Goal: Task Accomplishment & Management: Manage account settings

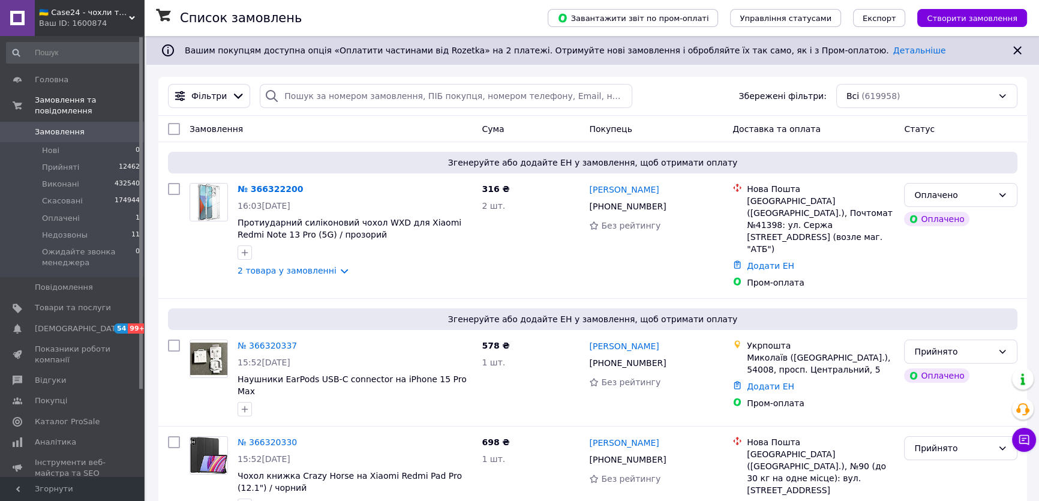
click at [88, 127] on span "Замовлення" at bounding box center [73, 132] width 76 height 11
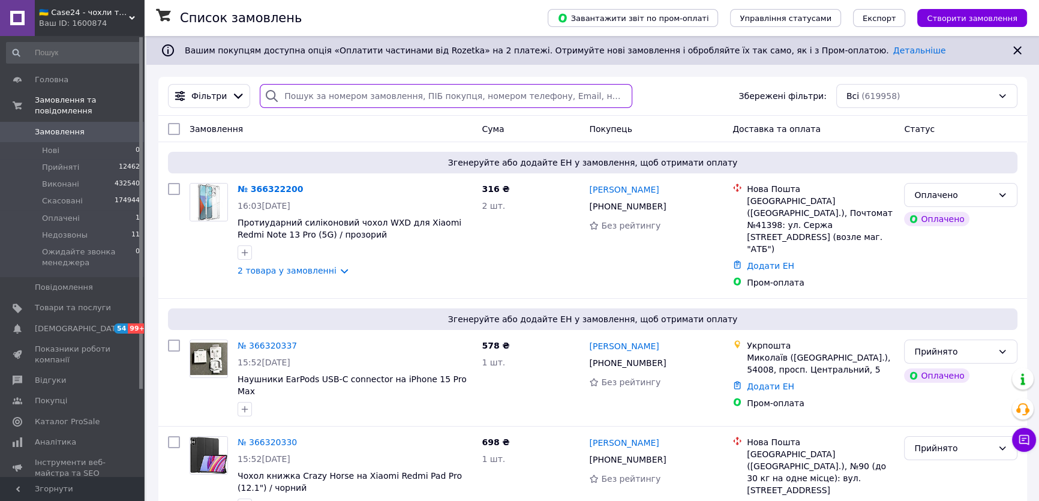
drag, startPoint x: 345, startPoint y: 108, endPoint x: 339, endPoint y: 92, distance: 16.7
click at [343, 103] on div "Фільтри Збережені фільтри: Всі (619958)" at bounding box center [592, 96] width 869 height 39
click at [339, 92] on input "search" at bounding box center [446, 96] width 372 height 24
paste input "+380674162265"
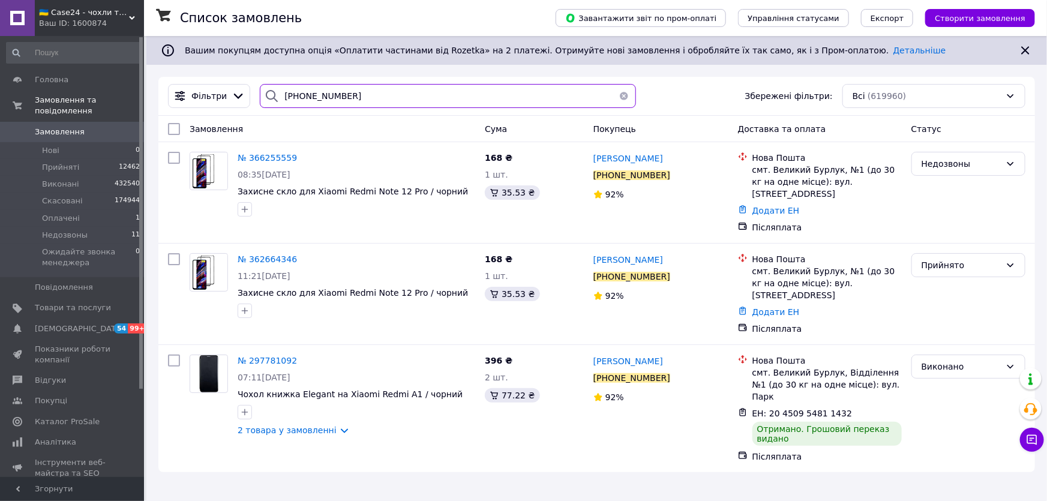
type input "+380674162265"
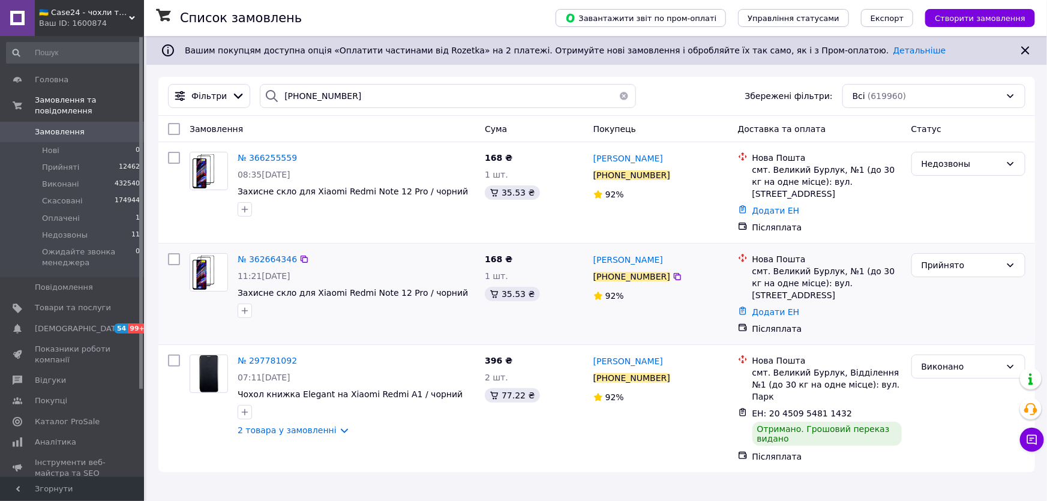
click at [956, 313] on div "Прийнято" at bounding box center [968, 293] width 124 height 91
click at [273, 159] on span "№ 366255559" at bounding box center [267, 158] width 59 height 10
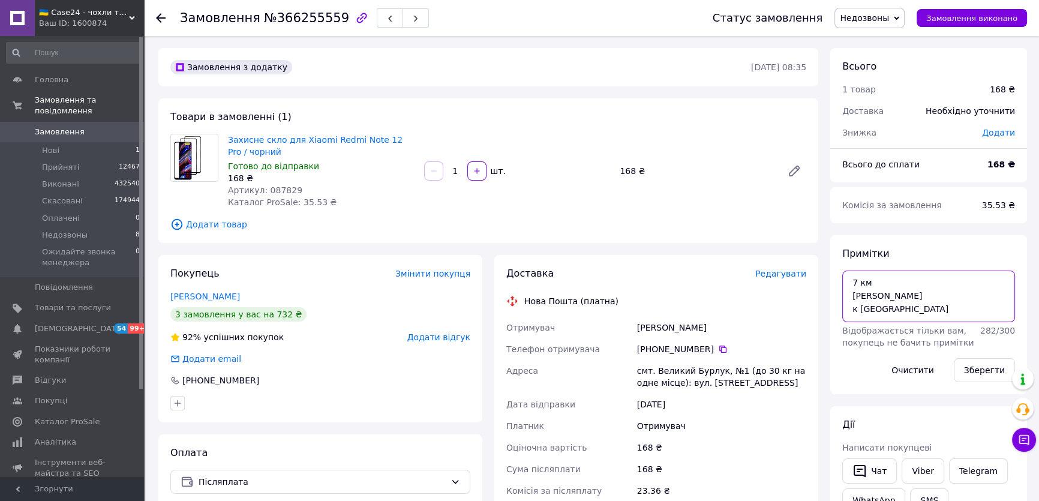
click at [884, 271] on textarea "7 км ната к вайбер" at bounding box center [928, 297] width 173 height 52
drag, startPoint x: 904, startPoint y: 299, endPoint x: 787, endPoint y: 283, distance: 118.2
click at [785, 287] on div "Замовлення з додатку 12.10.2025 • 08:35 Товари в замовленні (1) Захисне скло дл…" at bounding box center [592, 478] width 881 height 860
drag, startPoint x: 717, startPoint y: 239, endPoint x: 714, endPoint y: 223, distance: 17.2
click at [711, 229] on div "Замовлення з додатку 12.10.2025 • 08:35 Товари в замовленні (1) Захисне скло дл…" at bounding box center [592, 478] width 881 height 860
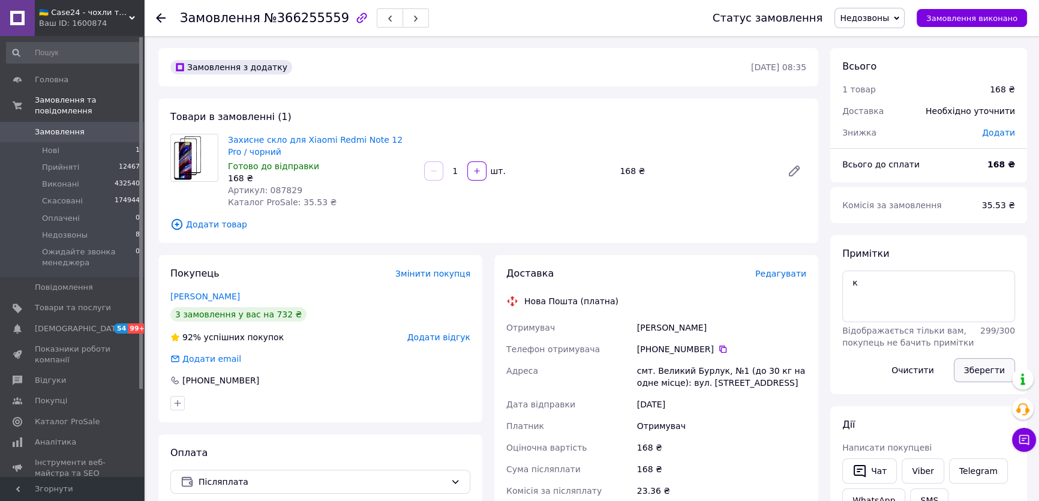
click at [980, 374] on button "Зберегти" at bounding box center [984, 370] width 61 height 24
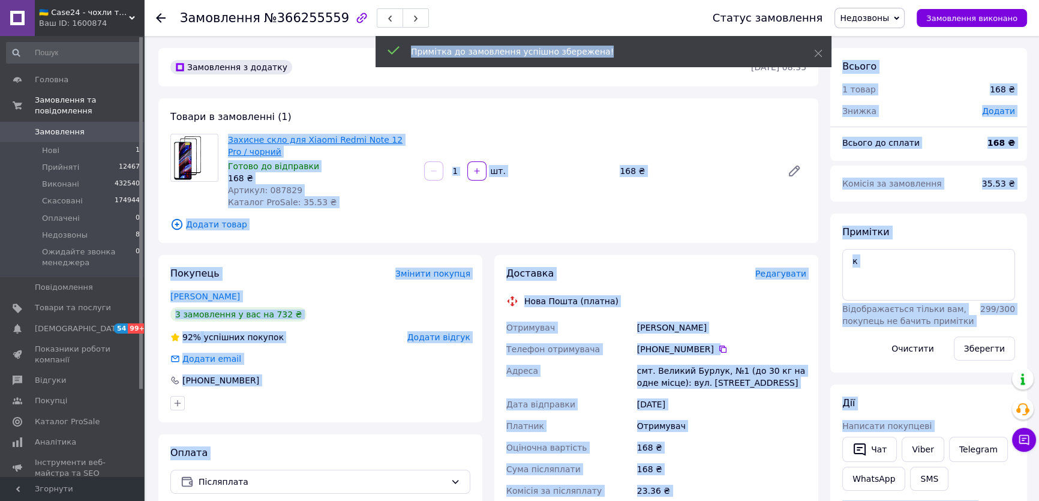
drag, startPoint x: 269, startPoint y: 149, endPoint x: 254, endPoint y: 144, distance: 15.7
click at [435, 152] on div "Захисне скло для Xiaomi Redmi Note 12 Pro / чорний Готово до відправки 168 ₴ Ар…" at bounding box center [517, 170] width 588 height 79
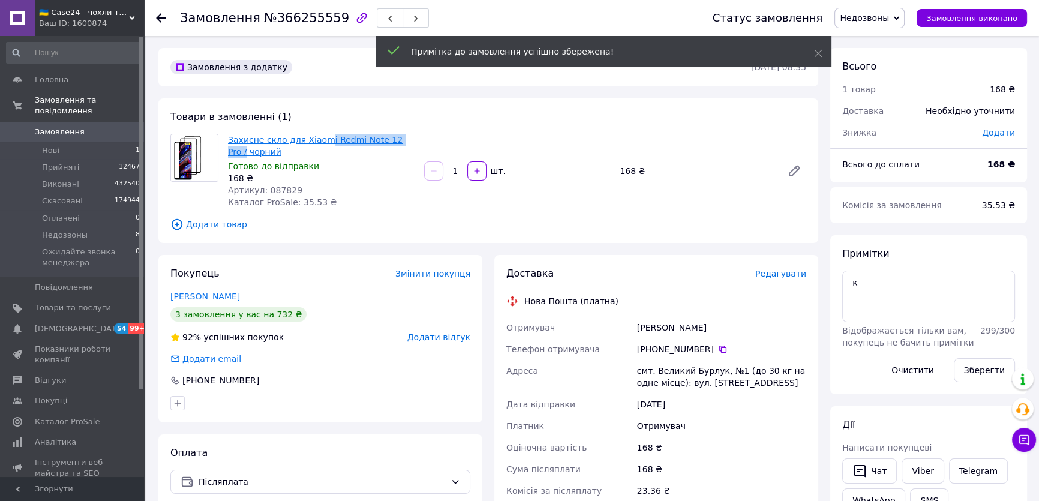
drag, startPoint x: 385, startPoint y: 135, endPoint x: 317, endPoint y: 135, distance: 68.4
click at [317, 135] on span "Захисне скло для Xiaomi Redmi Note 12 Pro / чорний" at bounding box center [321, 146] width 187 height 24
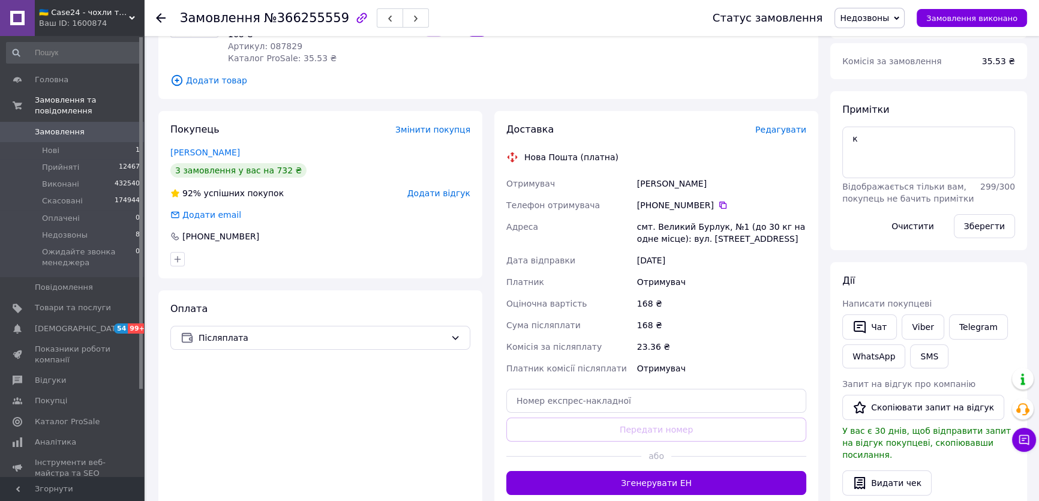
scroll to position [109, 0]
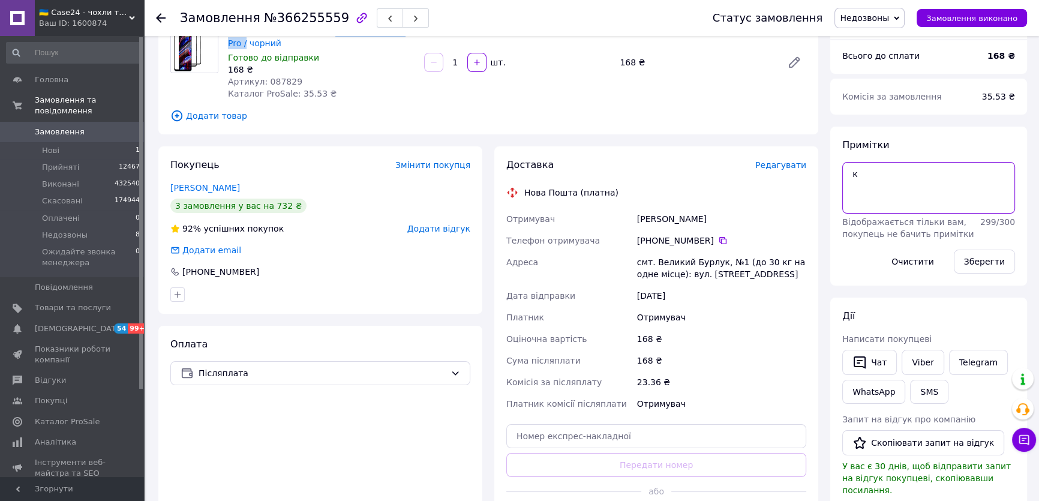
click at [896, 189] on textarea "к" at bounding box center [928, 188] width 173 height 52
paste textarea "OG Crown"
type textarea "к OG Crown"
drag, startPoint x: 1003, startPoint y: 246, endPoint x: 1003, endPoint y: 257, distance: 10.8
click at [1004, 247] on div "Зберегти" at bounding box center [984, 262] width 71 height 34
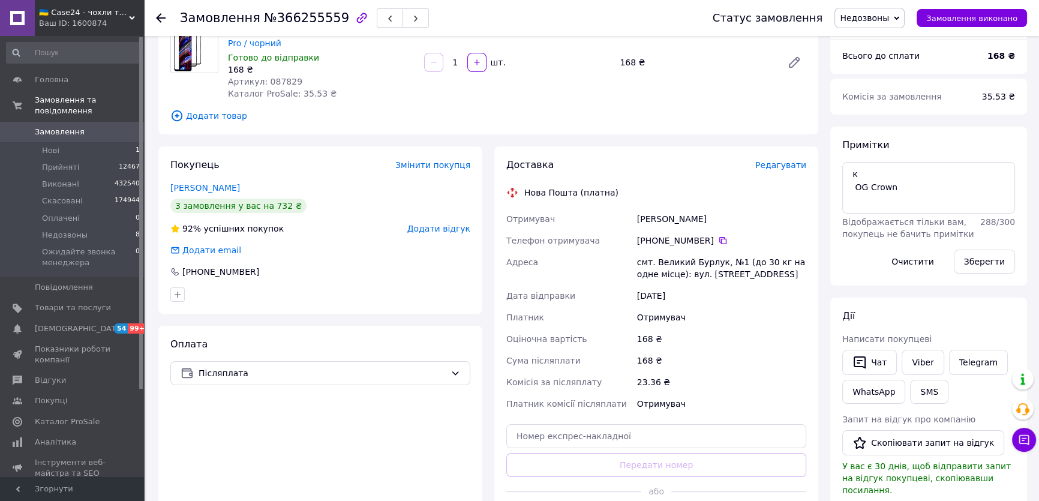
drag, startPoint x: 1003, startPoint y: 257, endPoint x: 681, endPoint y: 269, distance: 321.8
click at [1003, 256] on button "Зберегти" at bounding box center [984, 262] width 61 height 24
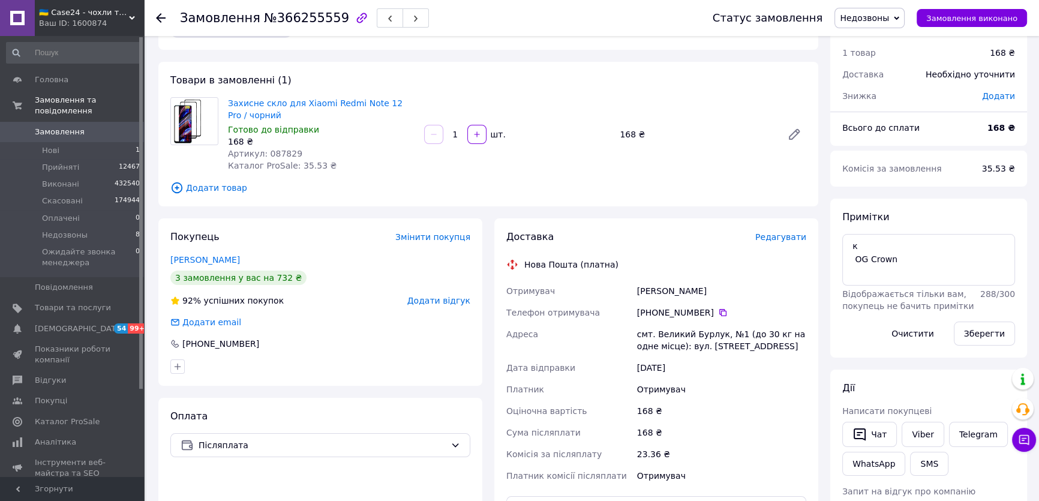
scroll to position [0, 0]
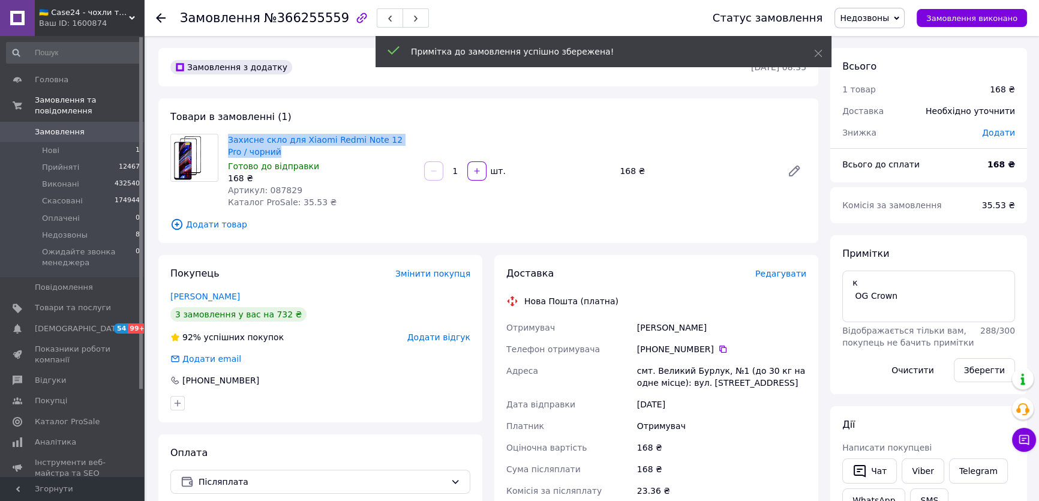
copy link "Захисне скло для Xiaomi Redmi Note 12 Pro / чорний"
drag, startPoint x: 243, startPoint y: 146, endPoint x: 227, endPoint y: 139, distance: 17.5
click at [227, 139] on div "Захисне скло для Xiaomi Redmi Note 12 Pro / чорний Готово до відправки 168 ₴ Ар…" at bounding box center [321, 170] width 196 height 79
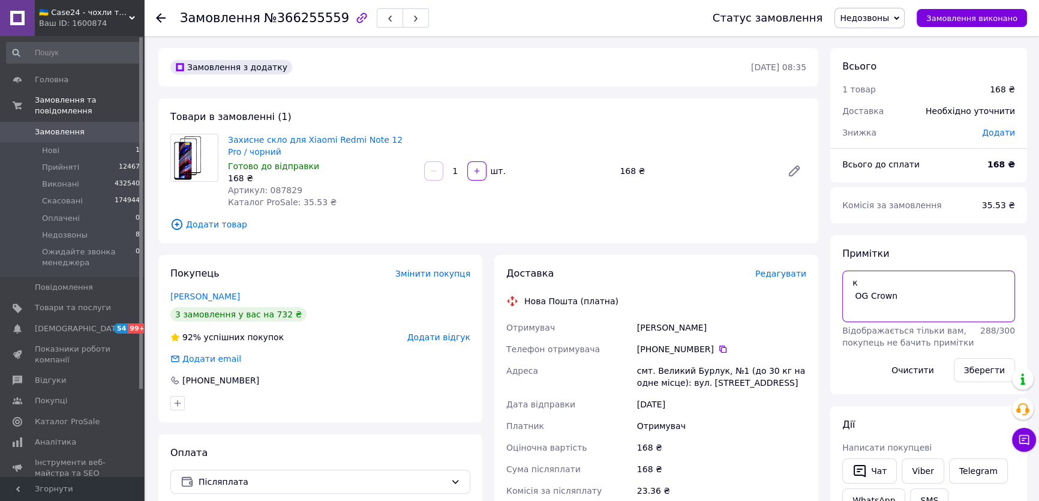
drag, startPoint x: 869, startPoint y: 301, endPoint x: 764, endPoint y: 301, distance: 105.0
click at [780, 304] on div "Замовлення з додатку 12.10.2025 • 08:35 Товари в замовленні (1) Захисне скло дл…" at bounding box center [592, 506] width 881 height 917
click at [666, 325] on div "Коваленко Анастасія" at bounding box center [722, 328] width 174 height 22
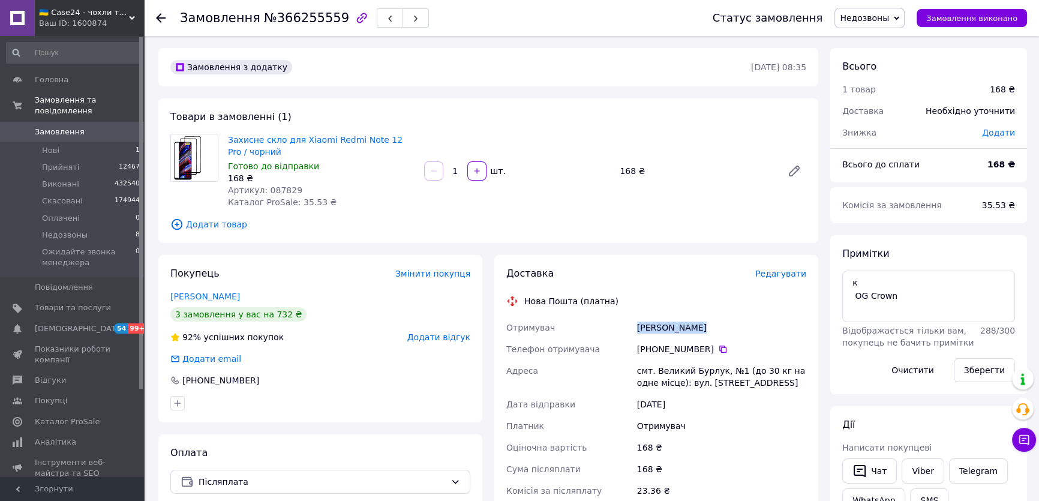
copy div "Коваленко Анастасія"
click at [719, 349] on icon at bounding box center [723, 349] width 10 height 10
click at [665, 370] on div "смт. Великий Бурлук, №1 (до 30 кг на одне місце): вул. [STREET_ADDRESS]" at bounding box center [722, 377] width 174 height 34
copy div "Великий Бурлук"
drag, startPoint x: 653, startPoint y: 366, endPoint x: 716, endPoint y: 370, distance: 62.5
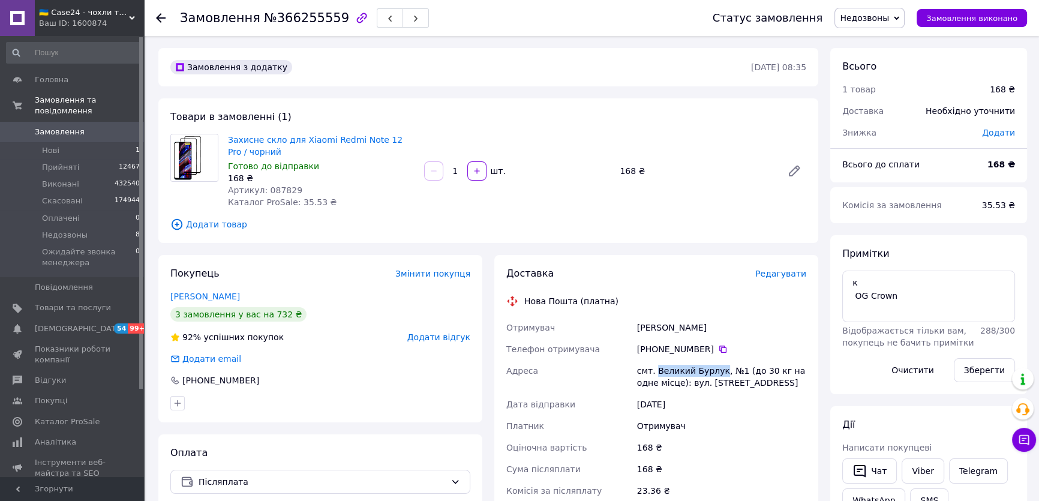
click at [715, 370] on div "смт. Великий Бурлук, №1 (до 30 кг на одне місце): вул. [STREET_ADDRESS]" at bounding box center [722, 377] width 174 height 34
click at [274, 10] on div "Замовлення №366255559" at bounding box center [304, 18] width 249 height 20
click at [274, 11] on span "№366255559" at bounding box center [306, 18] width 85 height 14
click at [284, 17] on span "№366255559" at bounding box center [306, 18] width 85 height 14
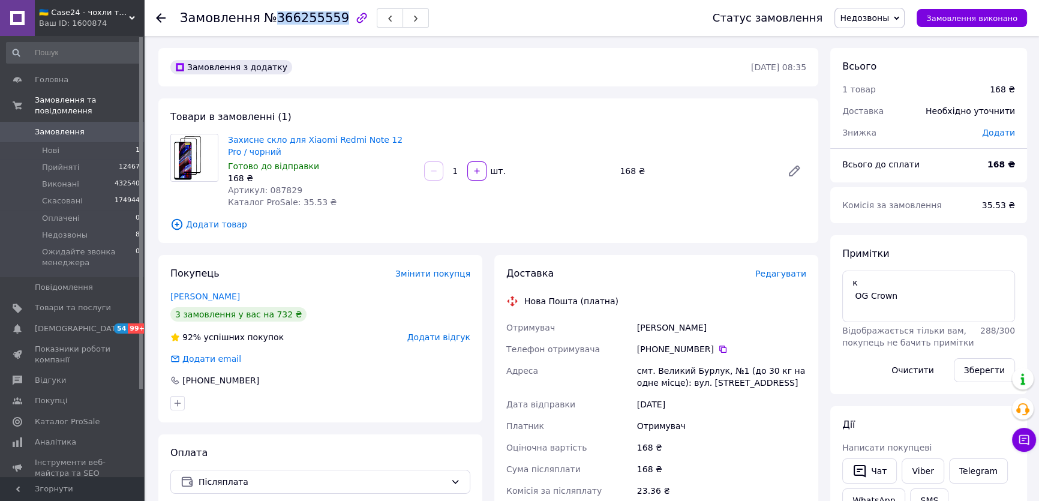
copy span "366255559"
click at [885, 17] on span "Недозвоны" at bounding box center [864, 18] width 49 height 10
click at [877, 39] on li "Прийнято" at bounding box center [903, 42] width 136 height 18
click at [1001, 373] on button "Зберегти" at bounding box center [984, 370] width 61 height 24
click at [106, 142] on li "Нові 1" at bounding box center [73, 150] width 147 height 17
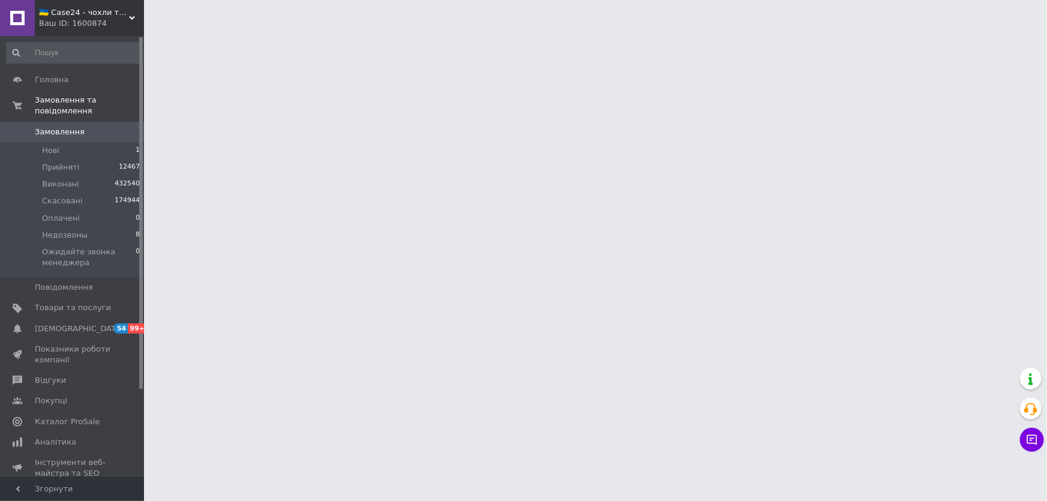
click at [101, 127] on span "Замовлення" at bounding box center [73, 132] width 76 height 11
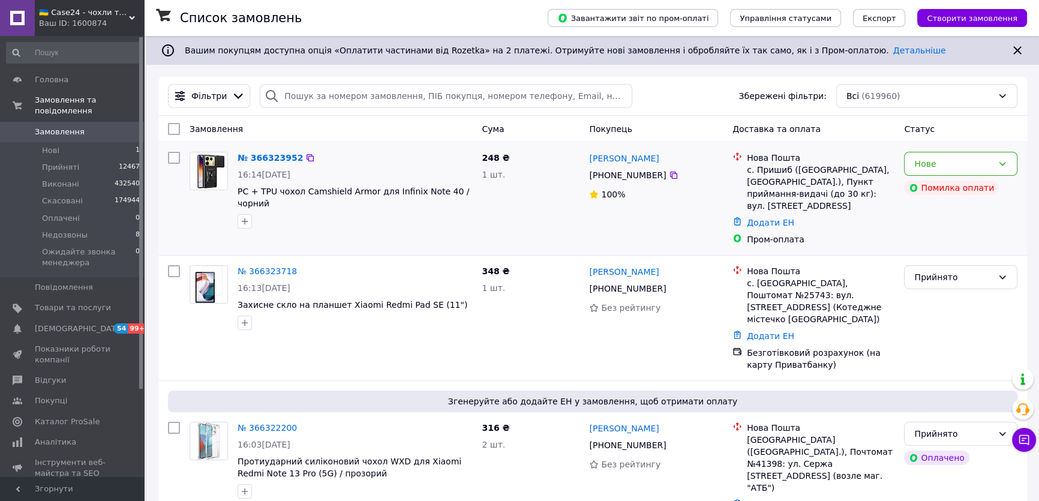
drag, startPoint x: 956, startPoint y: 234, endPoint x: 538, endPoint y: 241, distance: 418.2
click at [956, 233] on div "Нове Помилка оплати" at bounding box center [960, 198] width 123 height 103
click at [97, 127] on span "Замовлення" at bounding box center [73, 132] width 76 height 11
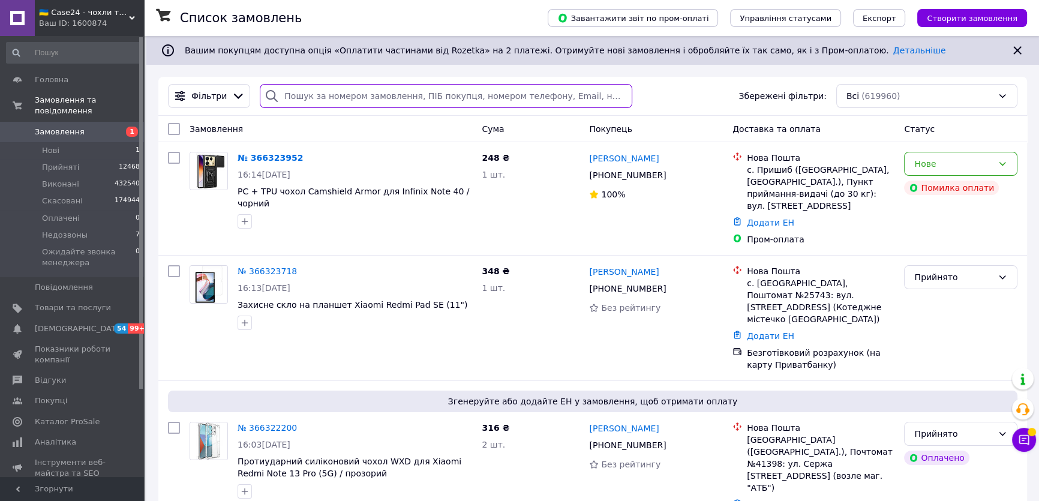
click at [434, 86] on input "search" at bounding box center [446, 96] width 372 height 24
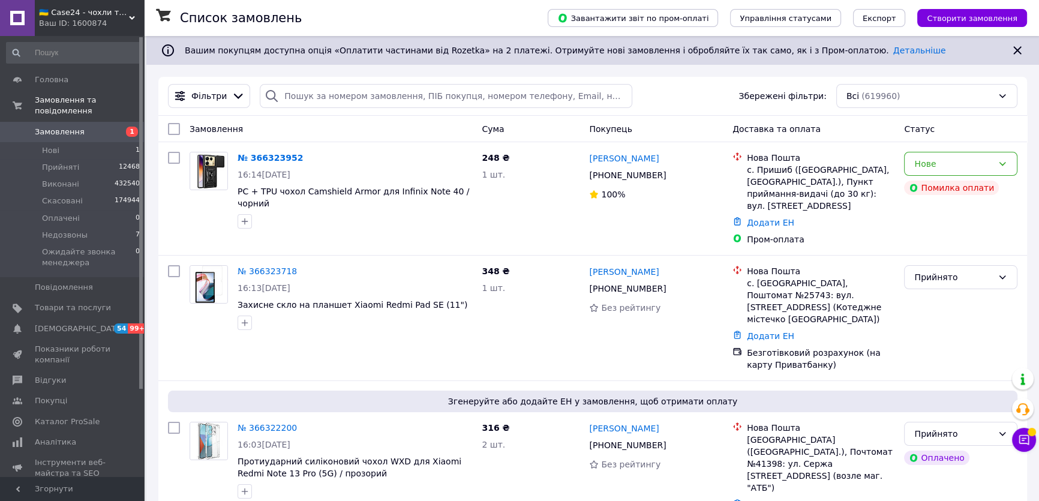
click at [110, 122] on link "Замовлення 1" at bounding box center [73, 132] width 147 height 20
click at [118, 127] on span "1" at bounding box center [127, 132] width 33 height 11
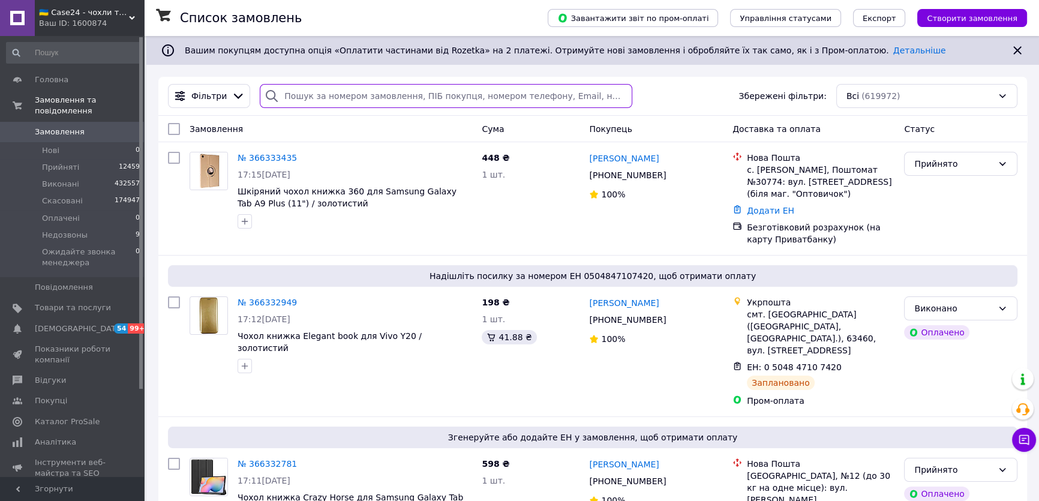
click at [307, 94] on input "search" at bounding box center [446, 96] width 372 height 24
paste input "366301941"
type input "366301941"
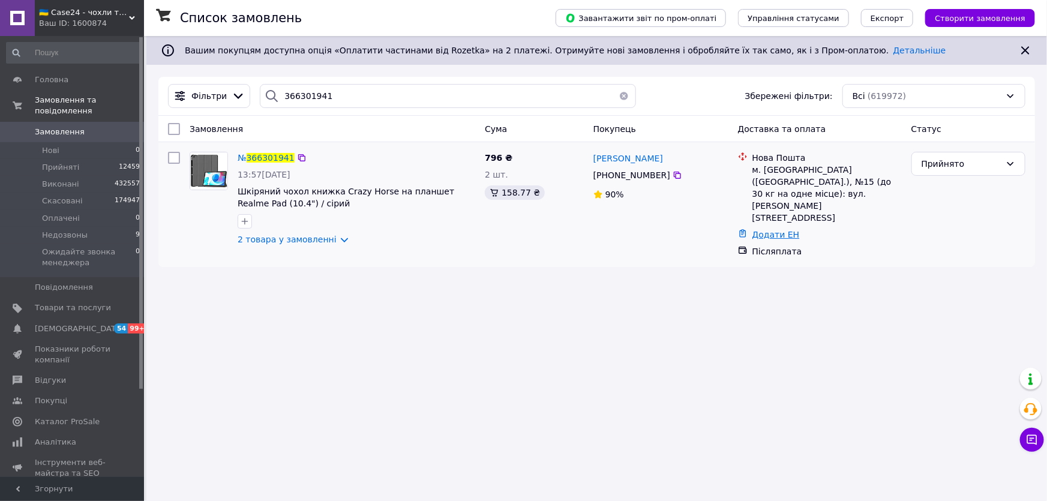
click at [776, 230] on link "Додати ЕН" at bounding box center [775, 235] width 47 height 10
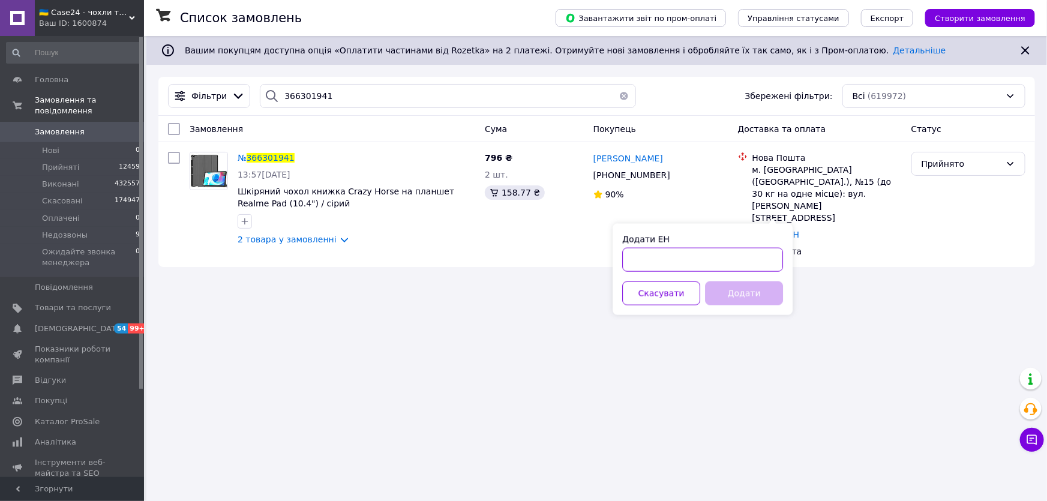
click at [752, 264] on input "Додати ЕН" at bounding box center [702, 260] width 161 height 24
paste input "20451269129097"
type input "20451269129097"
click at [749, 298] on button "Додати" at bounding box center [744, 293] width 78 height 24
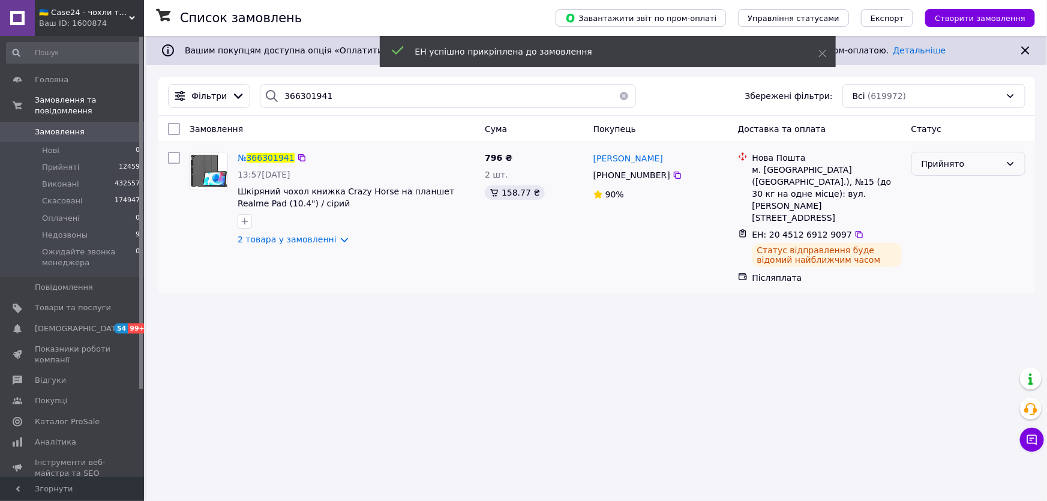
click at [924, 173] on div "Прийнято" at bounding box center [968, 164] width 114 height 24
click at [930, 188] on li "Виконано" at bounding box center [968, 190] width 113 height 22
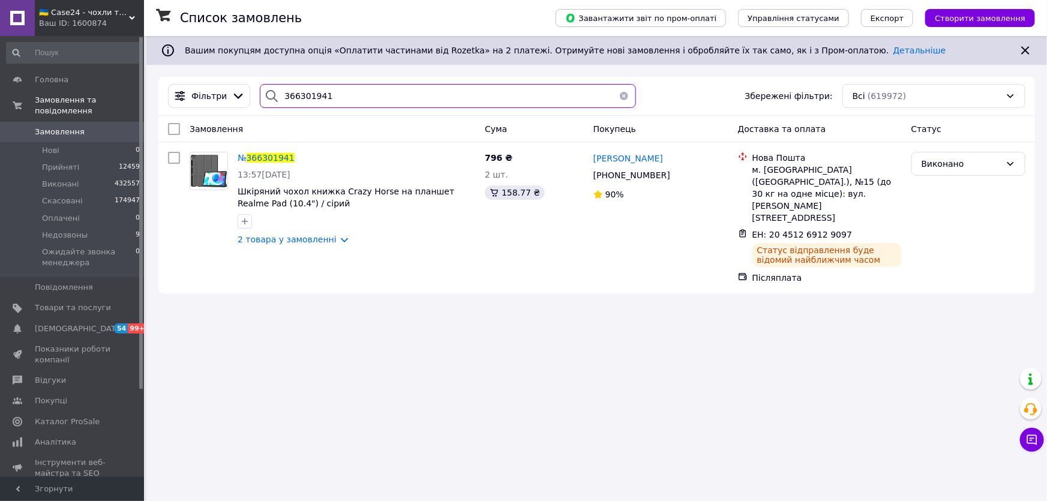
click at [318, 94] on input "366301941" at bounding box center [448, 96] width 376 height 24
paste input "20330"
type input "366320330"
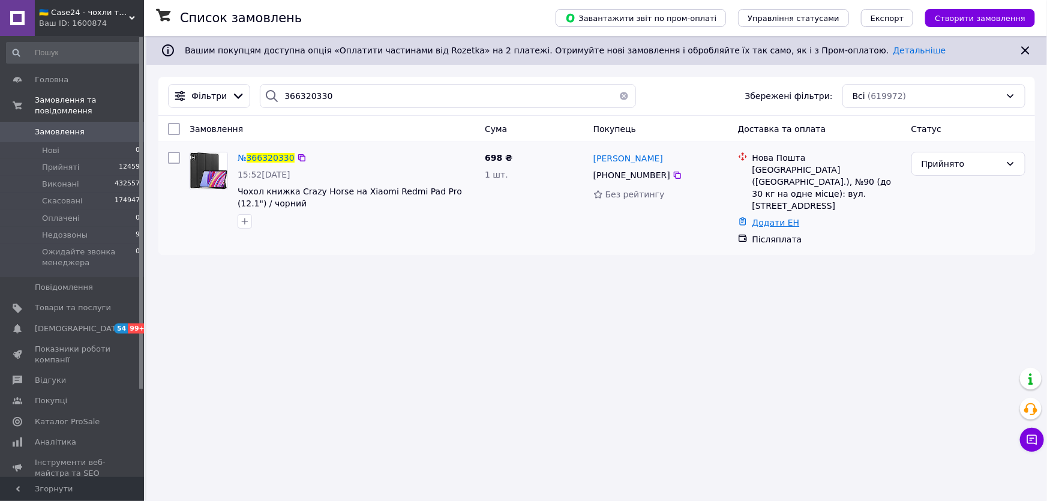
click at [775, 218] on link "Додати ЕН" at bounding box center [775, 223] width 47 height 10
click at [744, 245] on input "Додати ЕН" at bounding box center [702, 248] width 161 height 24
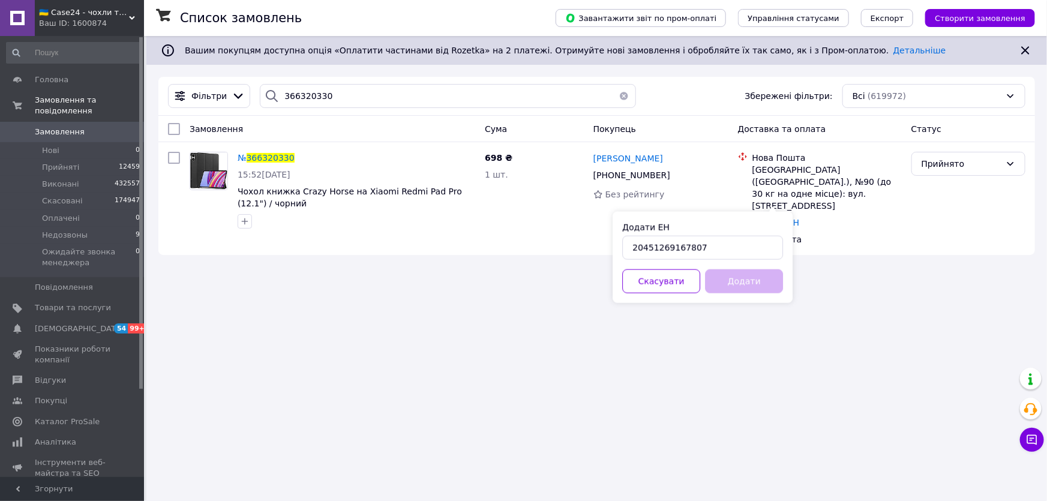
type input "20451269167807"
click at [737, 281] on button "Додати" at bounding box center [744, 281] width 78 height 24
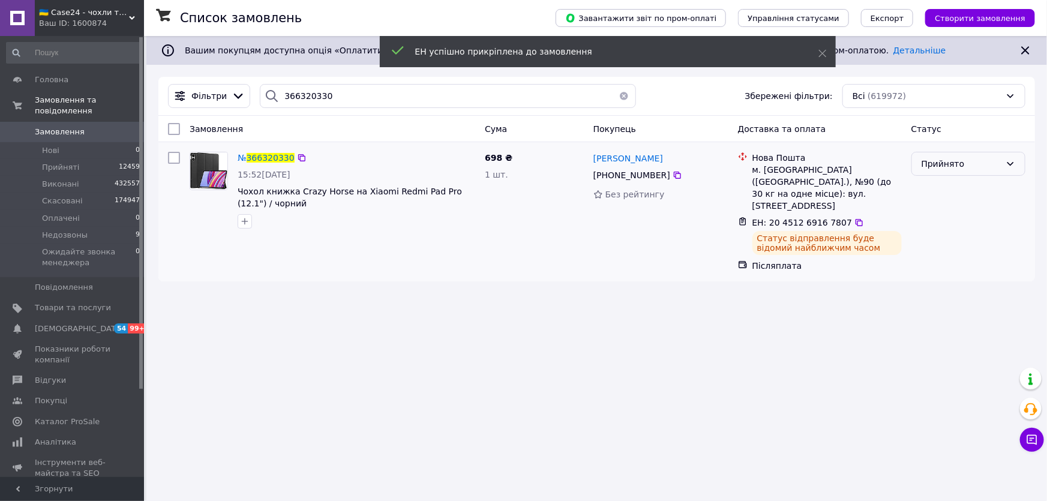
click at [959, 170] on div "Прийнято" at bounding box center [960, 163] width 79 height 13
click at [945, 191] on li "Виконано" at bounding box center [968, 190] width 113 height 22
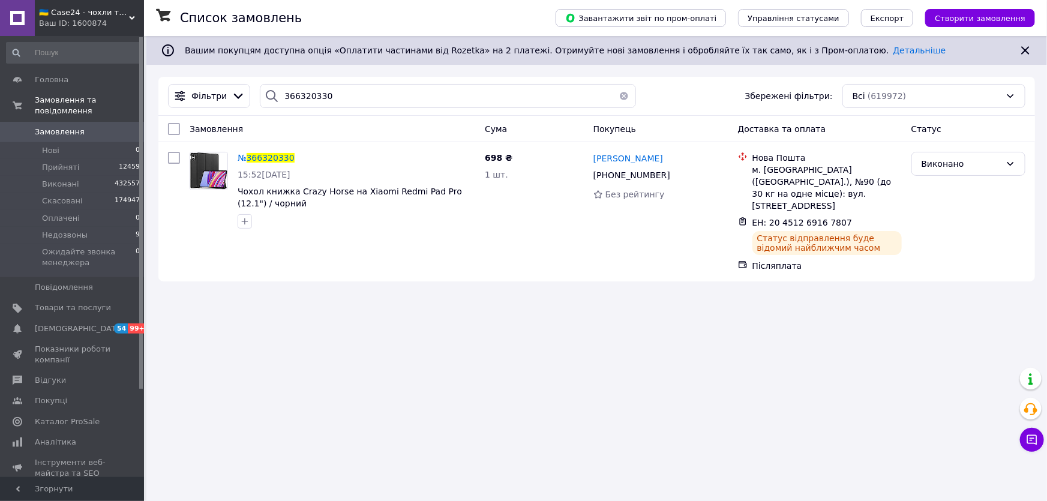
click at [311, 112] on div "Фільтри 366320330 Збережені фільтри: Всі (619972)" at bounding box center [596, 96] width 876 height 39
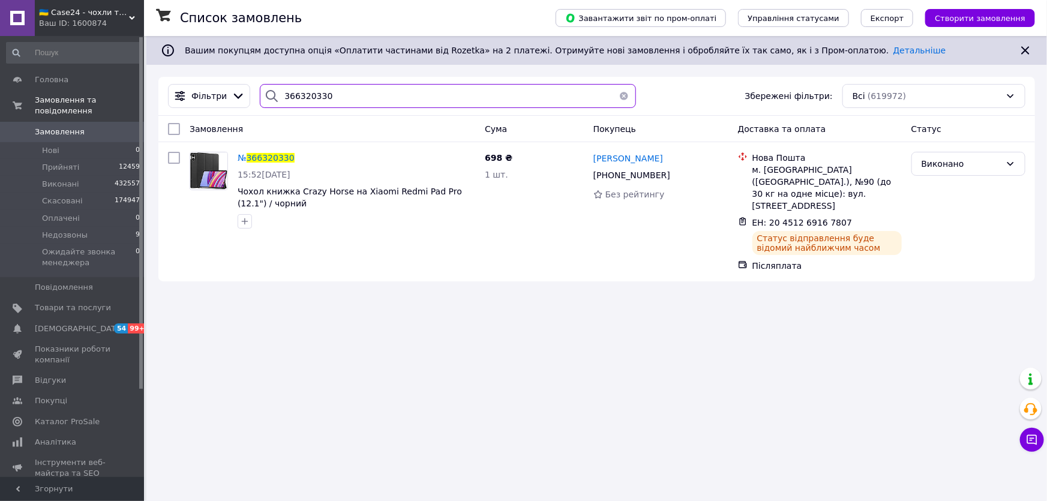
click at [308, 102] on input "366320330" at bounding box center [448, 96] width 376 height 24
paste input "04029"
type input "366304029"
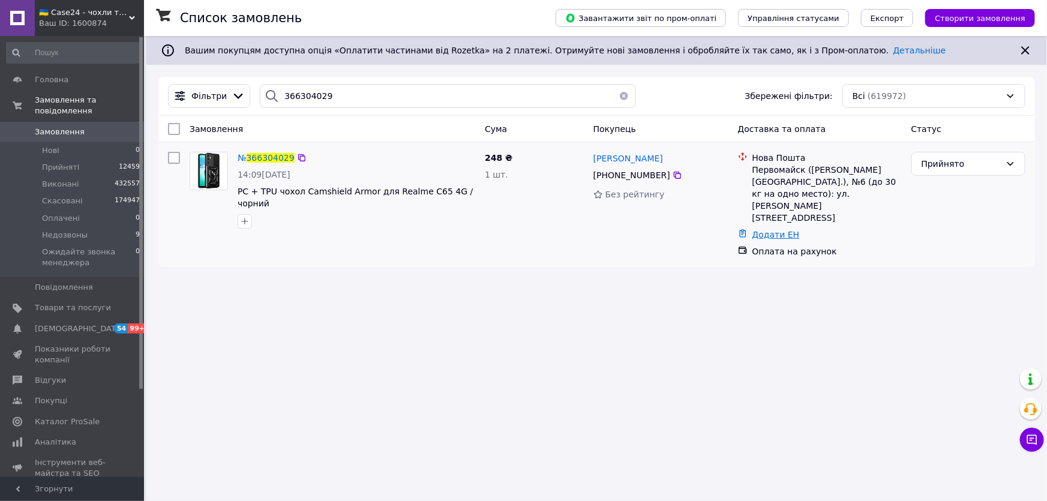
click at [764, 230] on link "Додати ЕН" at bounding box center [775, 235] width 47 height 10
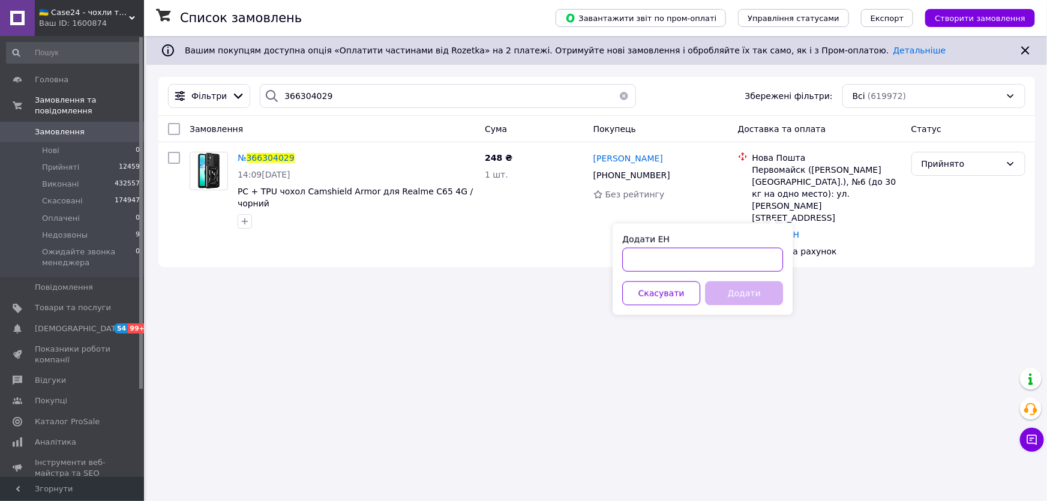
click at [717, 265] on input "Додати ЕН" at bounding box center [702, 260] width 161 height 24
paste input "20451269167823"
type input "20451269167823"
click at [743, 310] on div "Додати ЕН 20451269167823 Скасувати Додати" at bounding box center [702, 269] width 180 height 91
click at [740, 289] on button "Додати" at bounding box center [744, 293] width 78 height 24
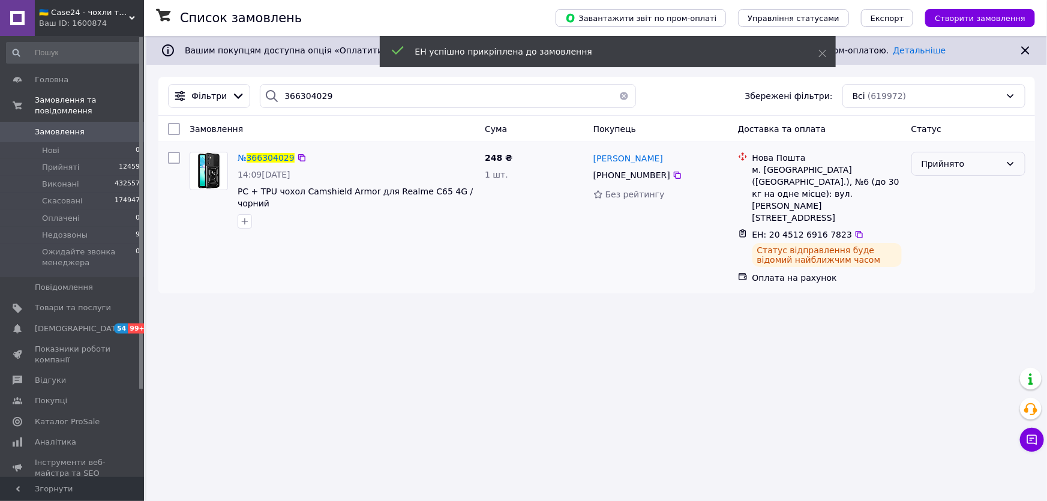
click at [954, 168] on div "Прийнято" at bounding box center [960, 163] width 79 height 13
click at [944, 188] on li "Виконано" at bounding box center [968, 190] width 113 height 22
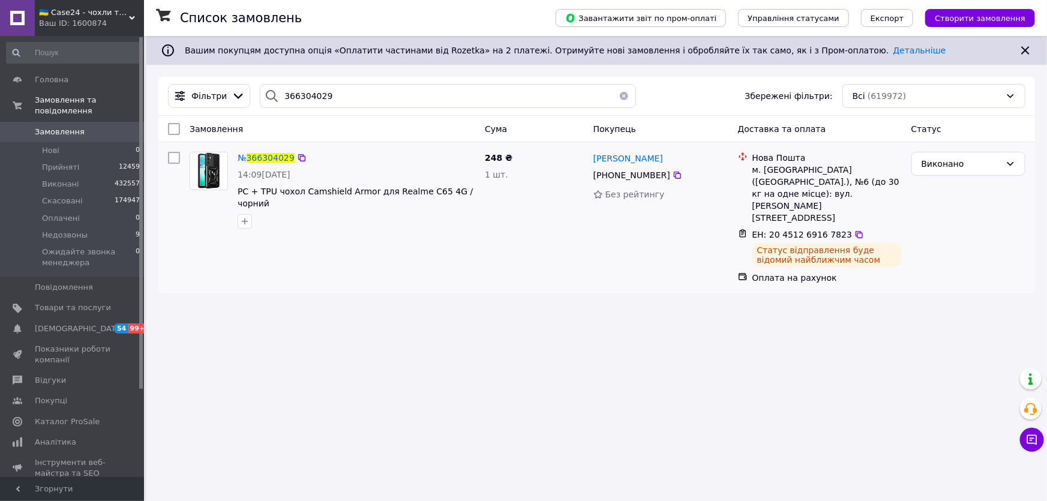
click at [328, 82] on div "Фільтри 366304029 Збережені фільтри: Всі (619972)" at bounding box center [596, 96] width 876 height 39
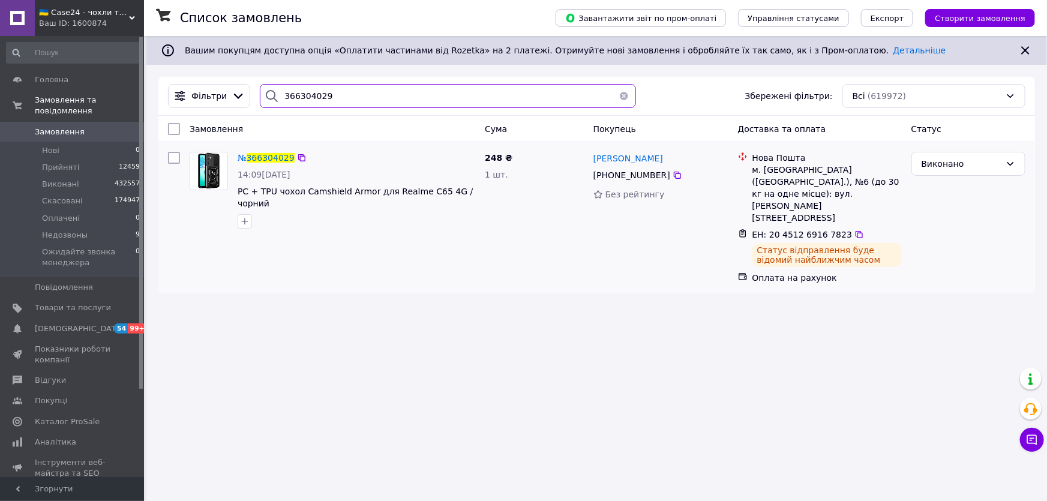
click at [317, 92] on input "366304029" at bounding box center [448, 96] width 376 height 24
paste input "253923"
type input "366253923"
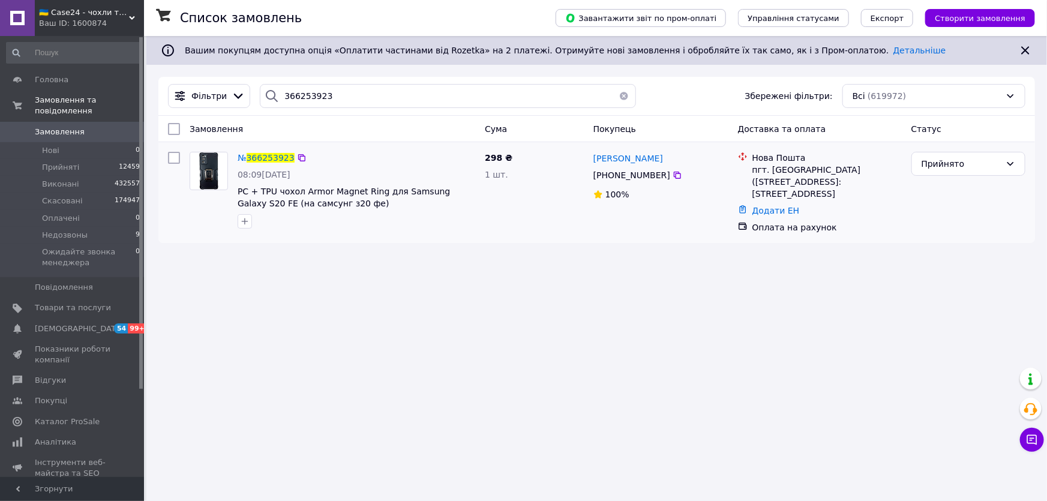
click at [771, 206] on div "Додати ЕН" at bounding box center [827, 210] width 154 height 17
click at [759, 204] on div "Додати ЕН" at bounding box center [827, 210] width 154 height 17
click at [762, 206] on link "Додати ЕН" at bounding box center [775, 211] width 47 height 10
click at [752, 257] on input "Додати ЕН" at bounding box center [702, 248] width 161 height 24
paste input "20451269167843"
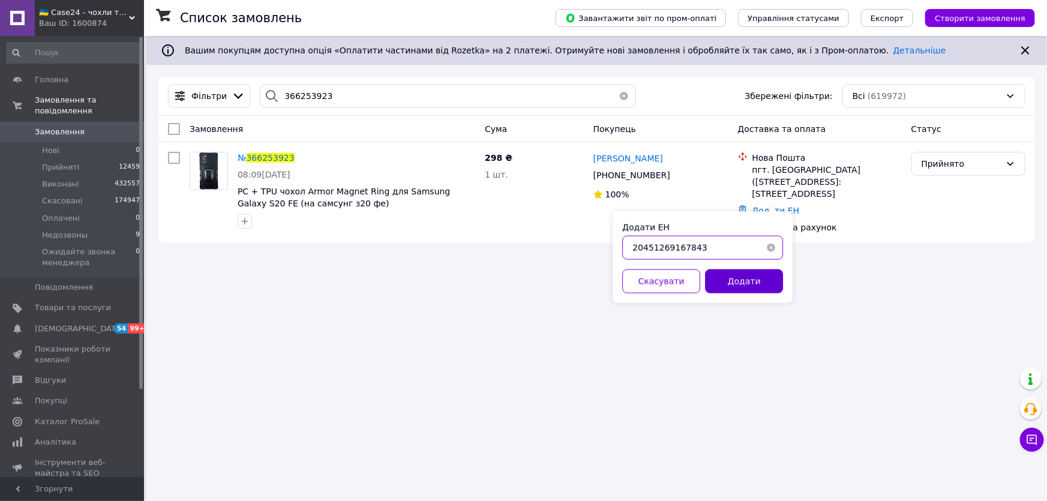
type input "20451269167843"
click at [750, 272] on button "Додати" at bounding box center [744, 281] width 78 height 24
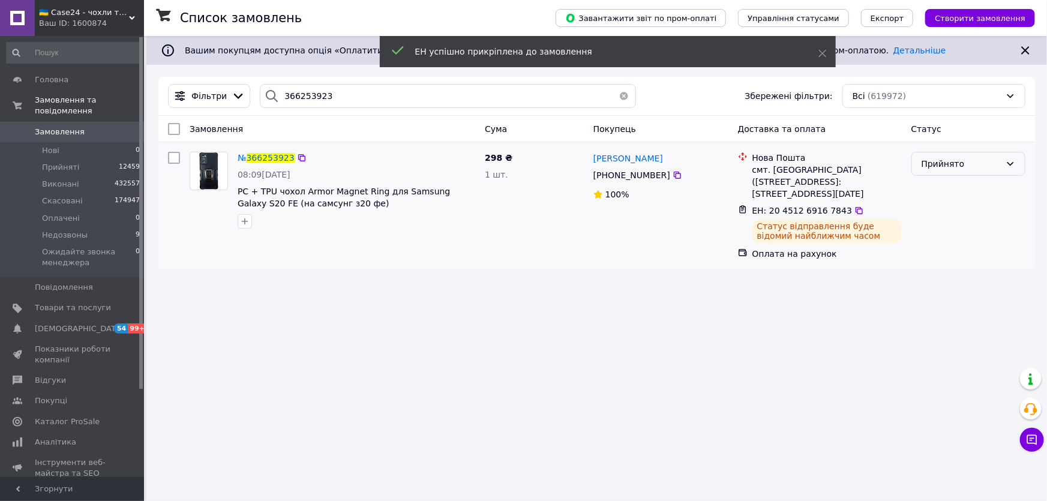
click at [955, 170] on div "Прийнято" at bounding box center [968, 164] width 114 height 24
click at [936, 193] on li "Виконано" at bounding box center [968, 190] width 113 height 22
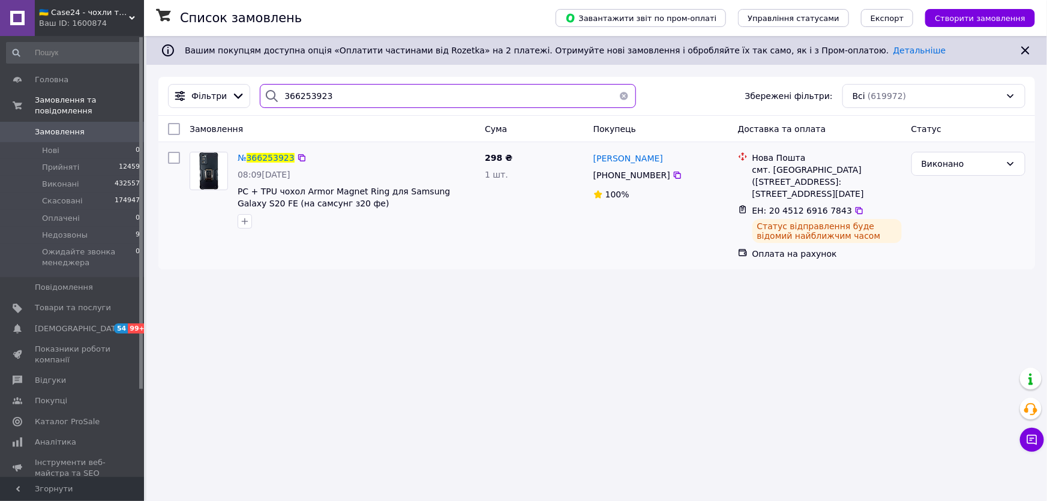
click at [320, 99] on input "366253923" at bounding box center [448, 96] width 376 height 24
paste input "13031"
type input "366130313"
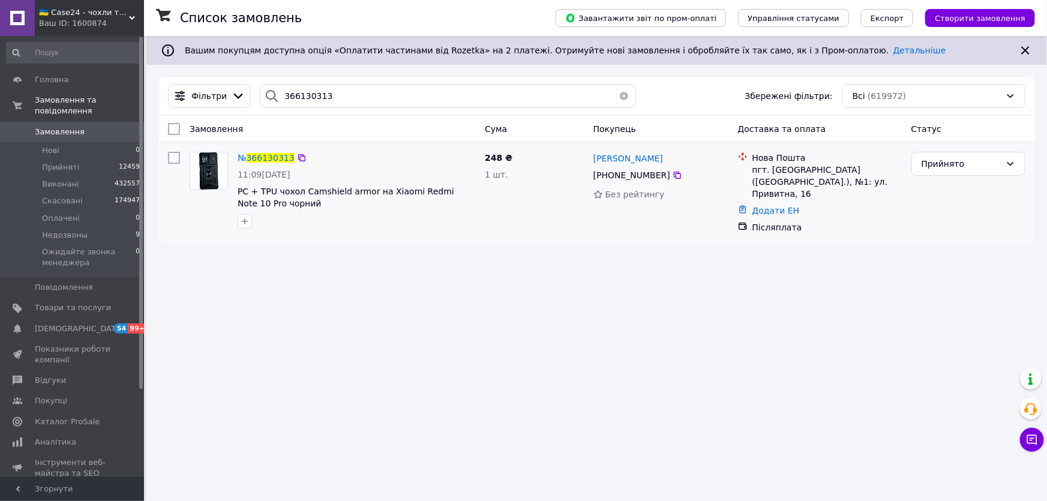
drag, startPoint x: 779, startPoint y: 199, endPoint x: 774, endPoint y: 204, distance: 7.2
click at [777, 206] on link "Додати ЕН" at bounding box center [775, 211] width 47 height 10
click at [738, 252] on input "Додати ЕН" at bounding box center [702, 248] width 161 height 24
paste input "20451269167865"
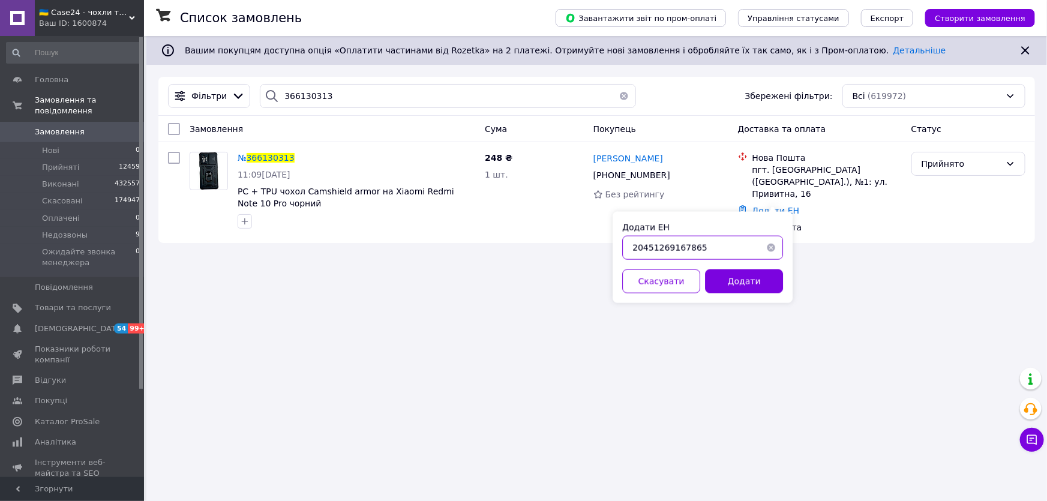
type input "20451269167865"
click at [734, 268] on div "Додати ЕН 20451269167865 Скасувати Додати" at bounding box center [702, 257] width 180 height 91
click at [735, 274] on button "Додати" at bounding box center [744, 281] width 78 height 24
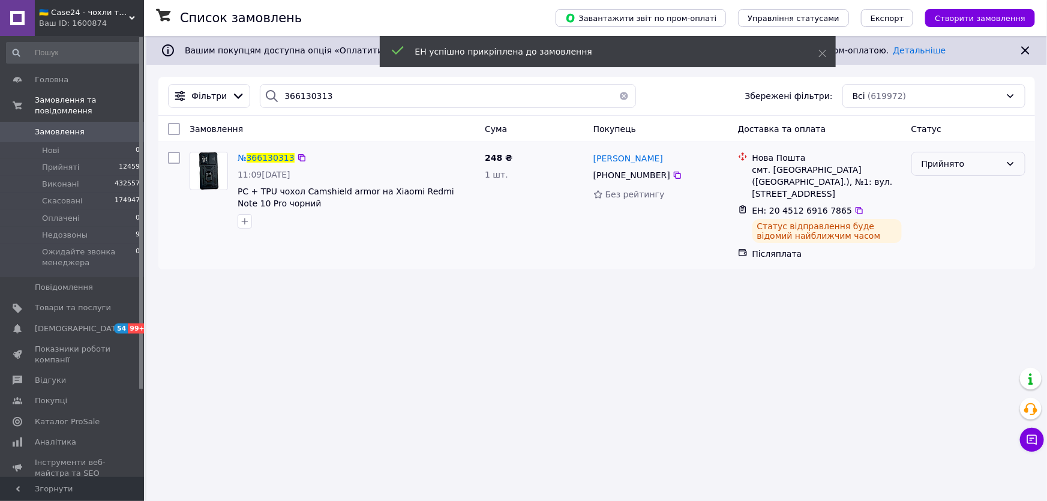
drag, startPoint x: 987, startPoint y: 169, endPoint x: 982, endPoint y: 178, distance: 10.0
click at [987, 170] on div "Прийнято" at bounding box center [960, 163] width 79 height 13
click at [957, 195] on li "Виконано" at bounding box center [968, 190] width 113 height 22
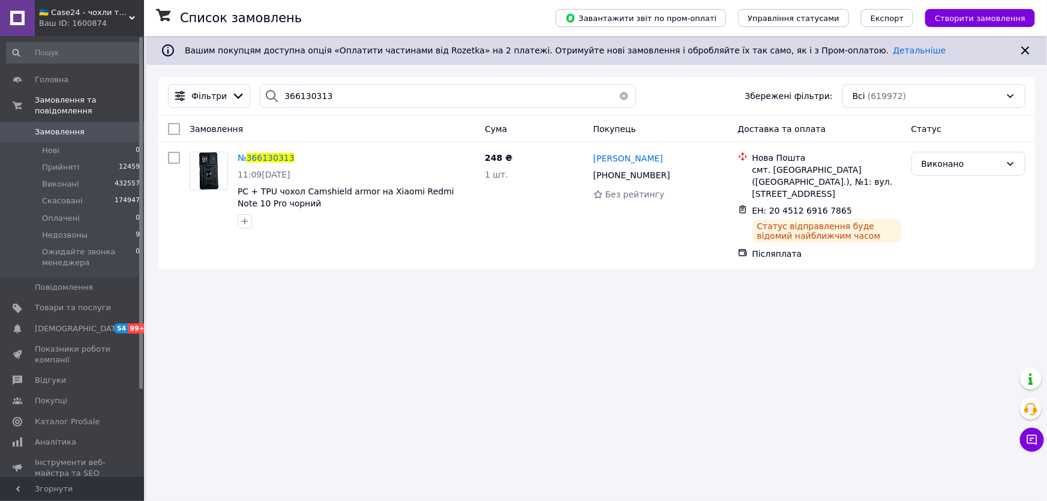
click at [351, 111] on div "Фільтри 366130313 Збережені фільтри: Всі (619972)" at bounding box center [596, 96] width 876 height 39
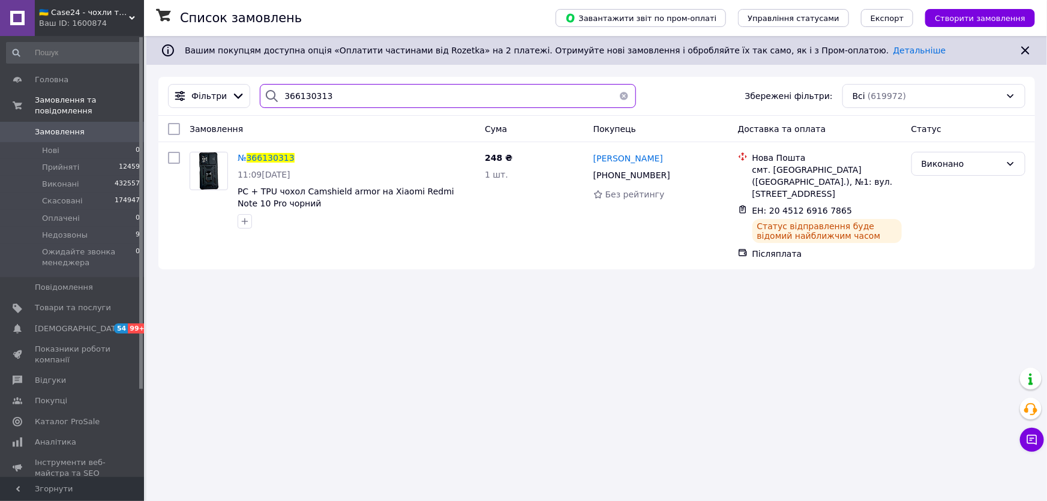
click at [338, 95] on input "366130313" at bounding box center [448, 96] width 376 height 24
paste input "27916"
type input "366279163"
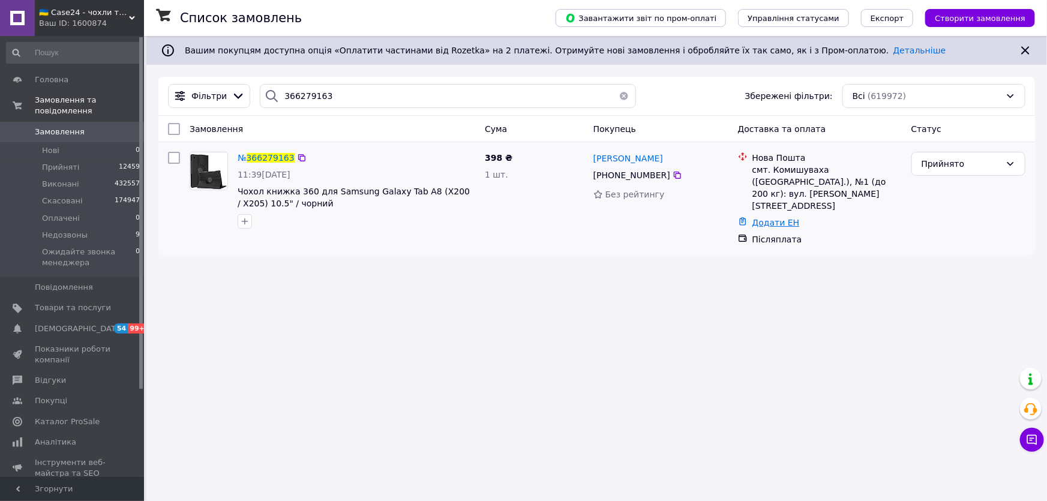
click at [768, 218] on link "Додати ЕН" at bounding box center [775, 223] width 47 height 10
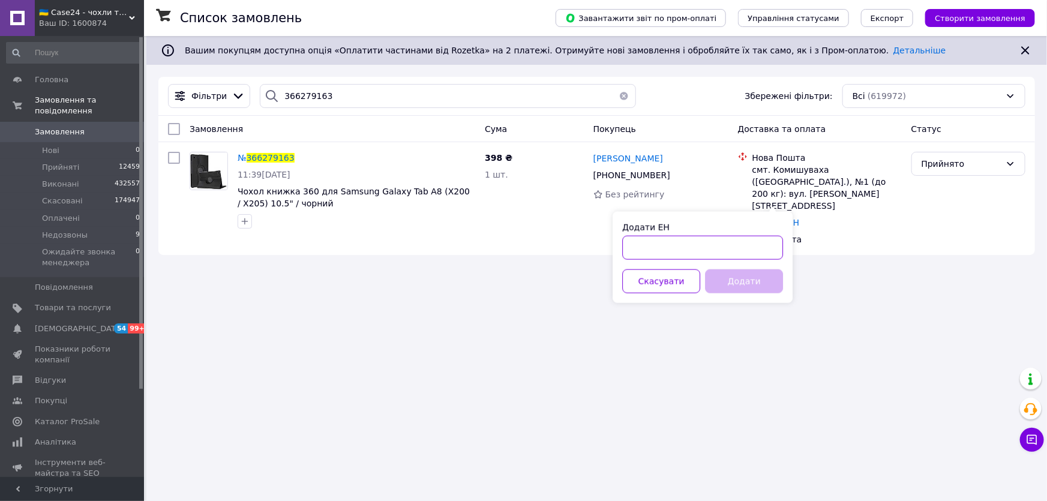
click at [747, 251] on input "Додати ЕН" at bounding box center [702, 248] width 161 height 24
paste input "20451269167876"
type input "20451269167876"
click at [740, 269] on button "Додати" at bounding box center [744, 281] width 78 height 24
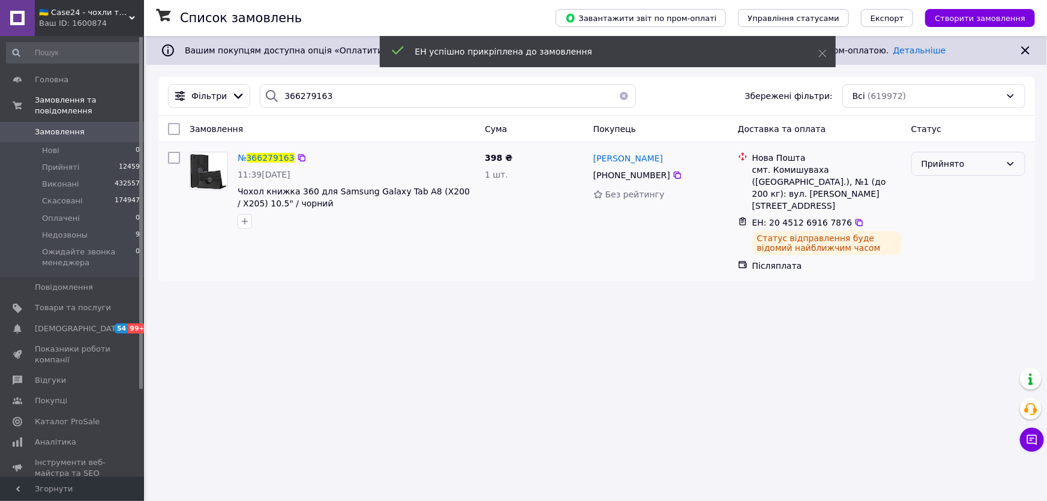
click at [972, 168] on div "Прийнято" at bounding box center [960, 163] width 79 height 13
click at [947, 191] on li "Виконано" at bounding box center [968, 190] width 113 height 22
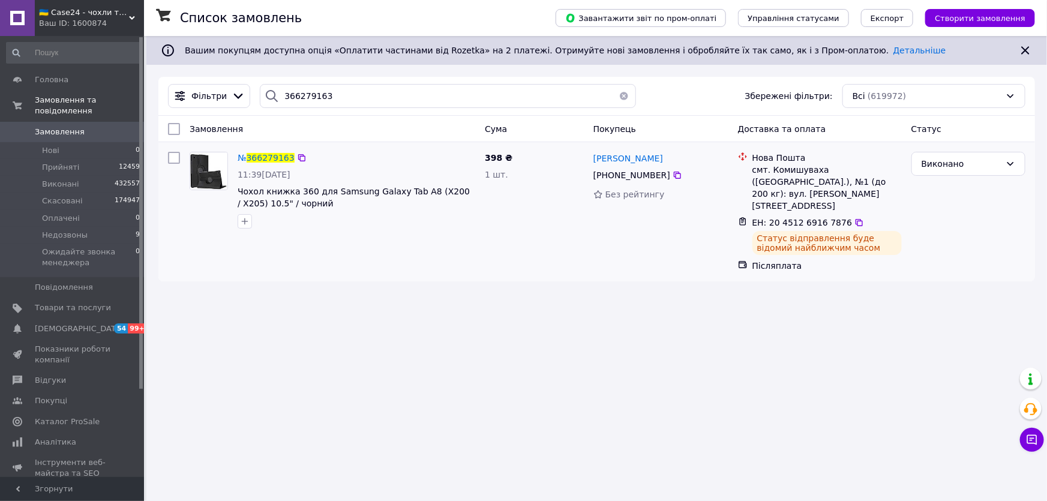
click at [313, 109] on div "Фільтри 366279163 Збережені фільтри: Всі (619972)" at bounding box center [596, 96] width 876 height 39
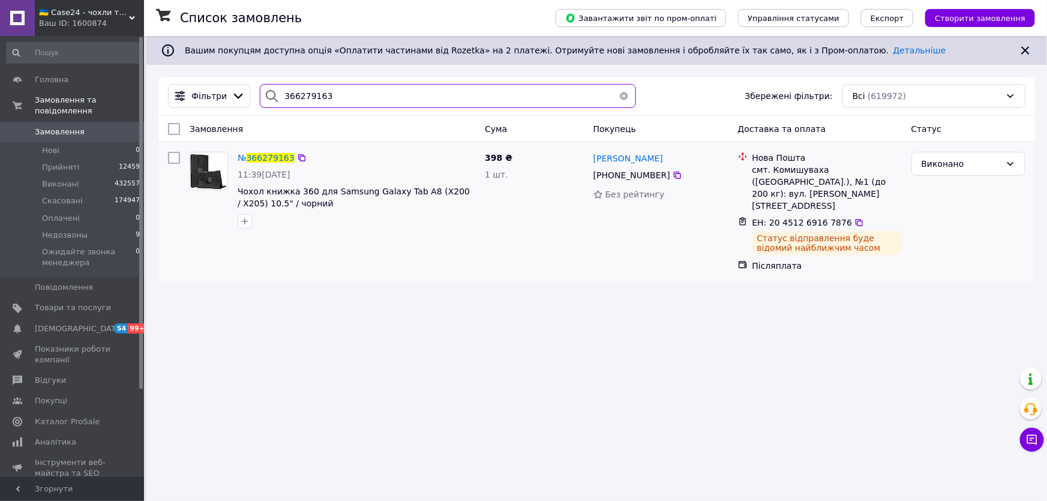
click at [314, 108] on input "366279163" at bounding box center [448, 96] width 376 height 24
click at [312, 99] on input "366279163" at bounding box center [448, 96] width 376 height 24
paste input "322200"
type input "366322200"
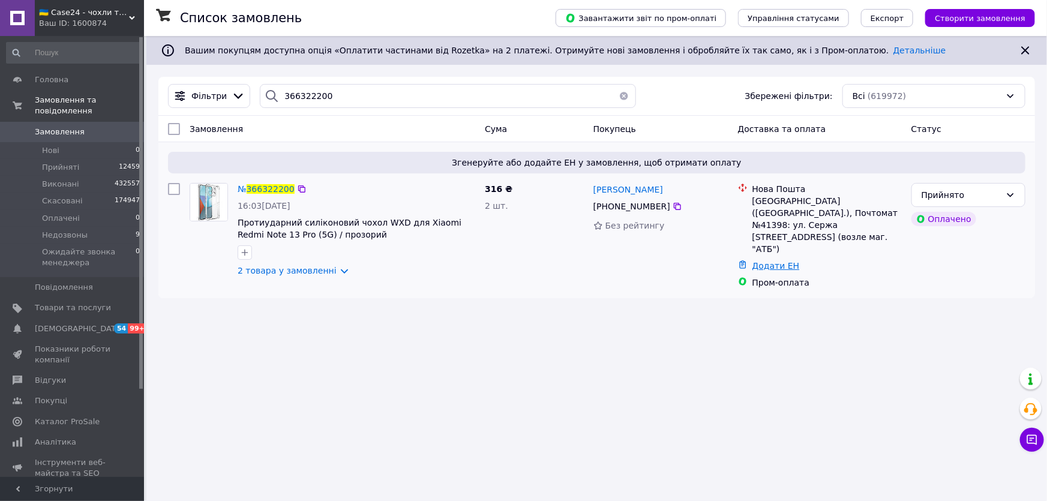
click at [774, 261] on link "Додати ЕН" at bounding box center [775, 266] width 47 height 10
click at [756, 286] on input "Додати ЕН" at bounding box center [702, 291] width 161 height 24
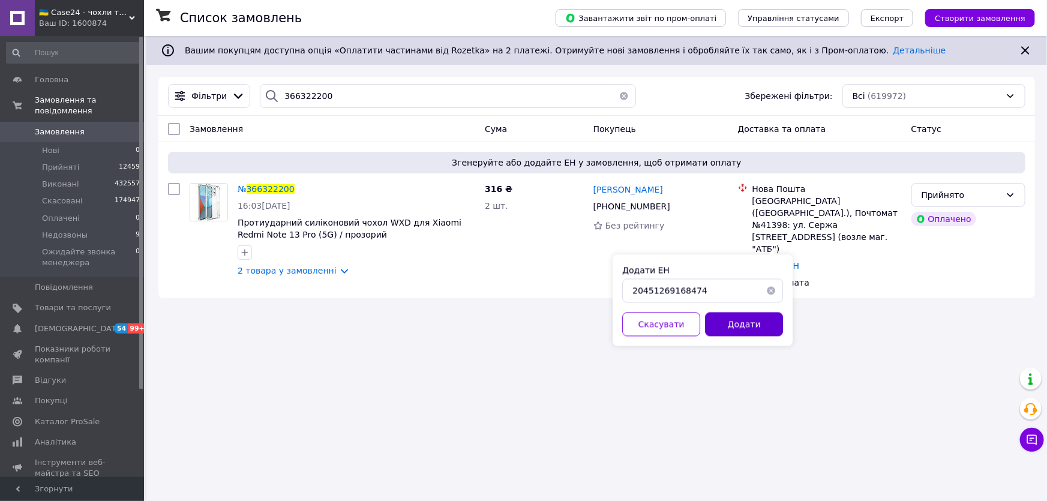
type input "20451269168474"
click at [749, 313] on button "Додати" at bounding box center [744, 325] width 78 height 24
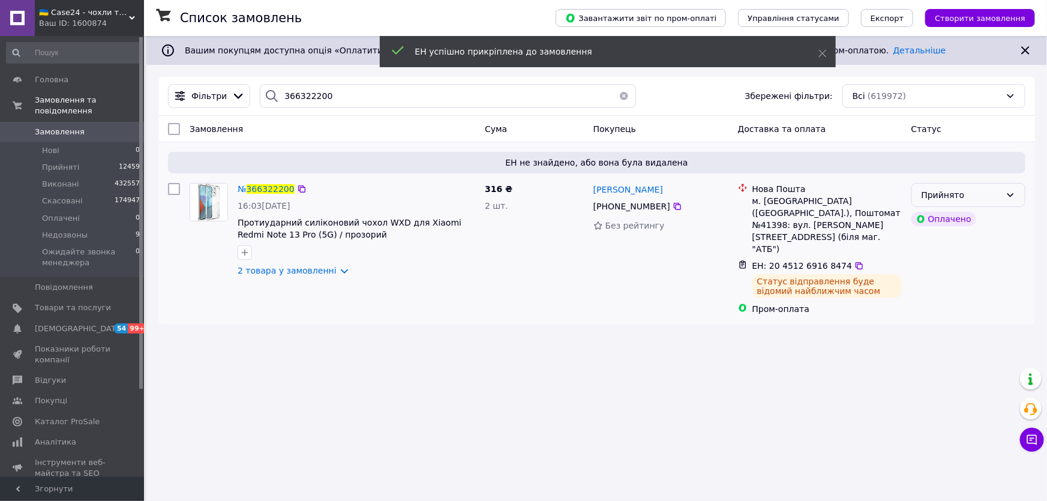
click at [1005, 194] on div "Прийнято" at bounding box center [968, 195] width 114 height 24
click at [983, 221] on li "Виконано" at bounding box center [968, 221] width 113 height 22
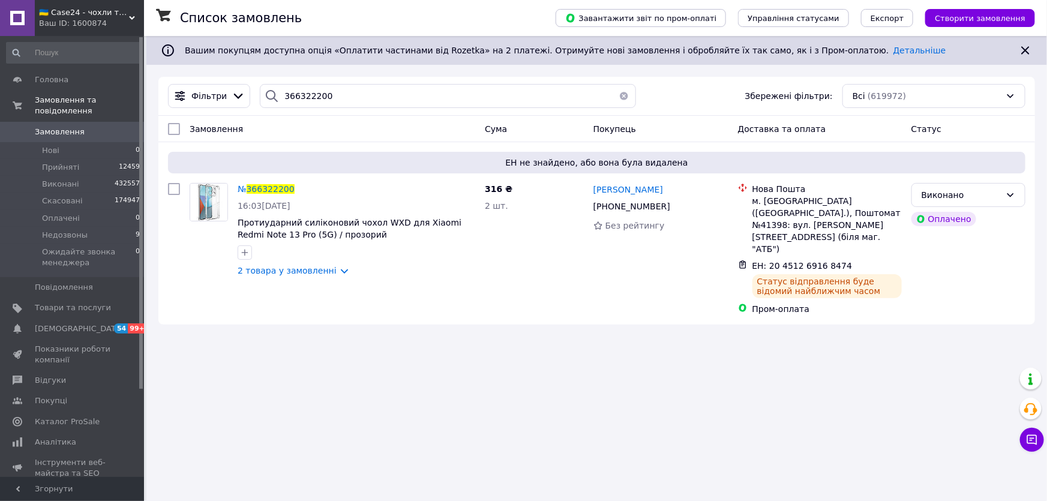
click at [96, 127] on link "Замовлення 0" at bounding box center [73, 132] width 147 height 20
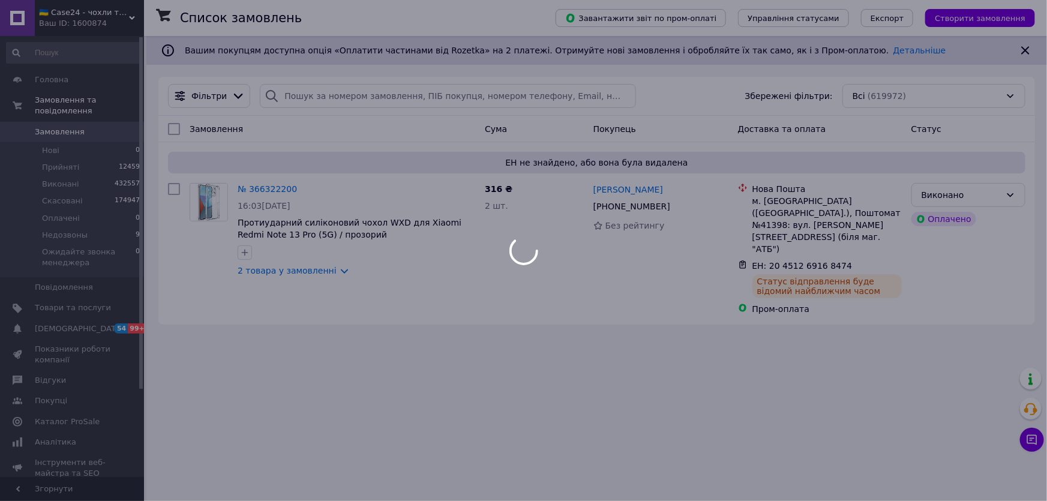
click at [88, 124] on div at bounding box center [523, 250] width 1047 height 501
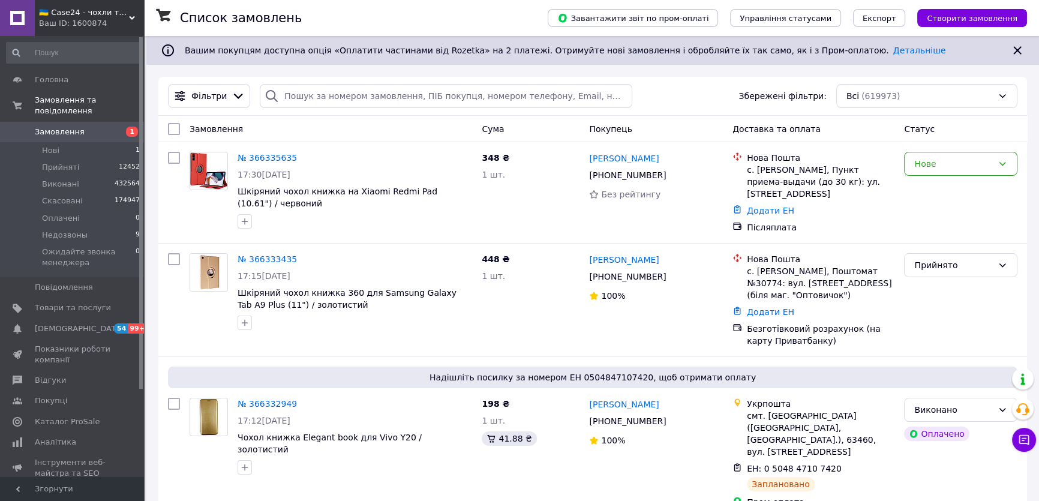
click at [55, 127] on span "Замовлення" at bounding box center [60, 132] width 50 height 11
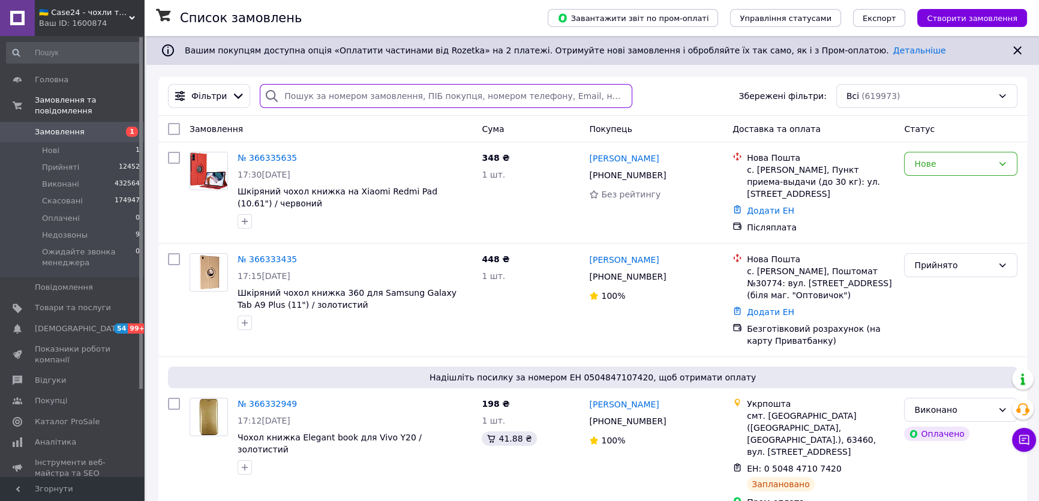
click at [325, 103] on input "search" at bounding box center [446, 96] width 372 height 24
paste input "+380504139024"
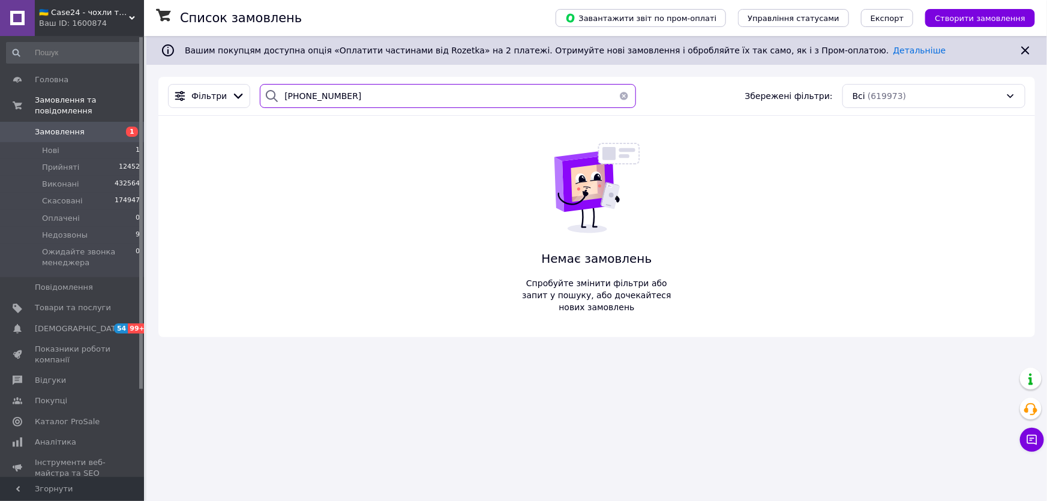
type input "+380504139024"
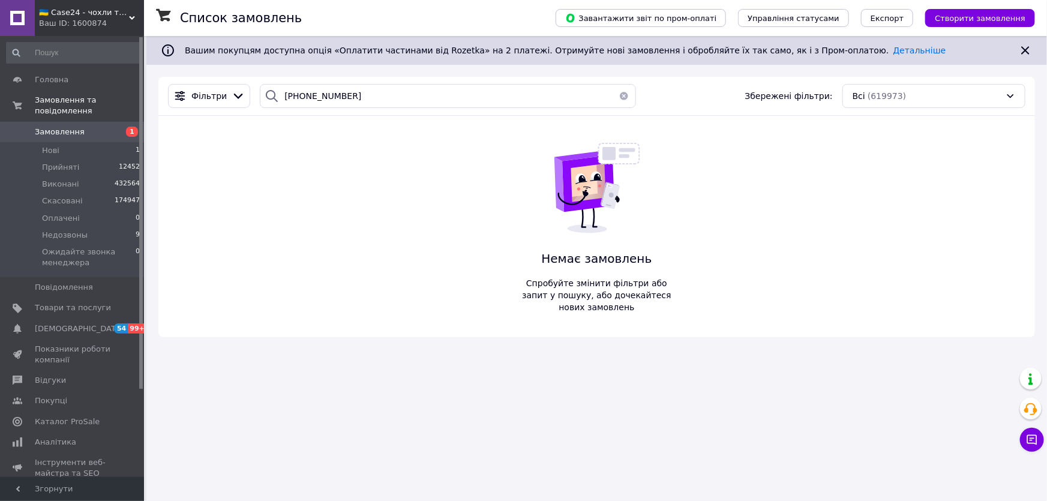
click at [214, 378] on div "Список замовлень Завантажити звіт по пром-оплаті Управління статусами Експорт С…" at bounding box center [596, 250] width 900 height 501
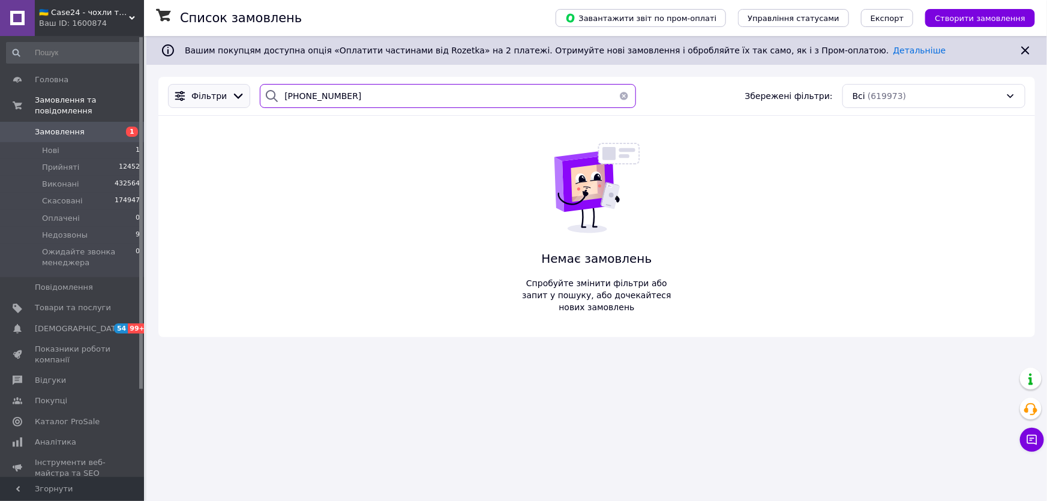
drag, startPoint x: 364, startPoint y: 88, endPoint x: 226, endPoint y: 96, distance: 138.8
click at [226, 96] on div "Фільтри +380504139024 Збережені фільтри: Всі (619973)" at bounding box center [596, 96] width 867 height 24
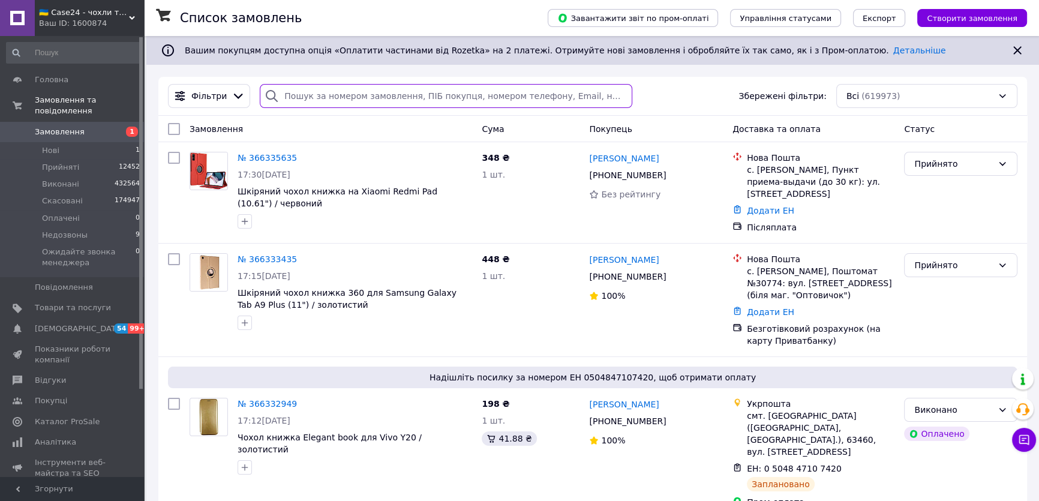
click at [330, 87] on input "search" at bounding box center [446, 96] width 372 height 24
paste input "366261782"
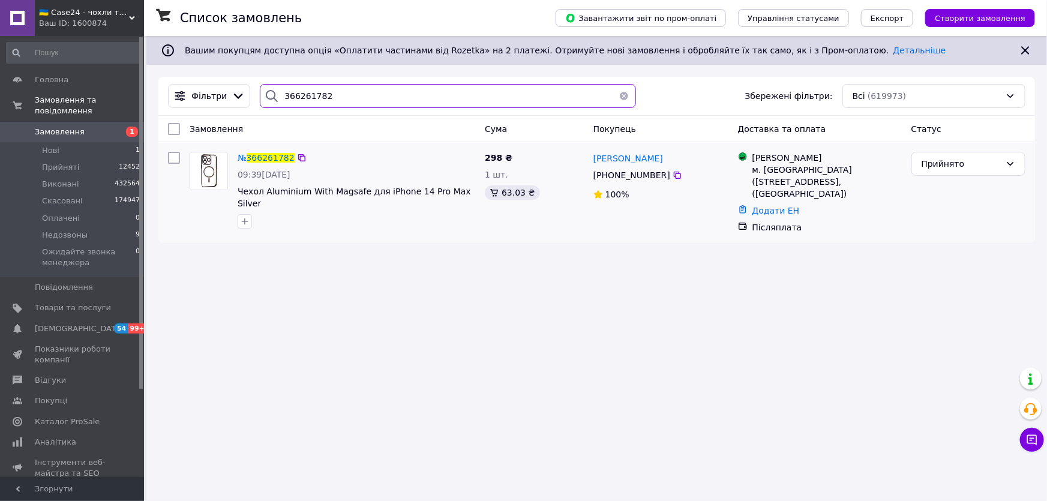
type input "366261782"
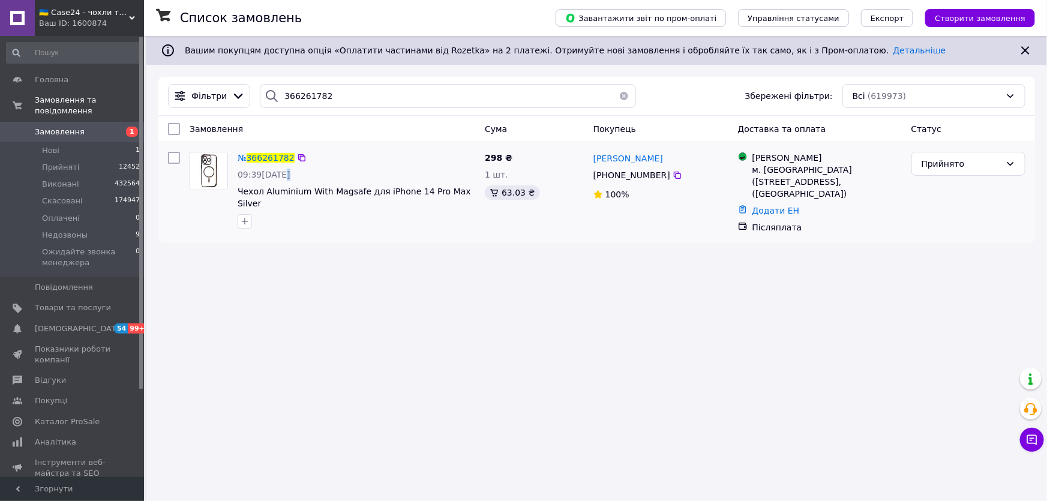
click at [274, 166] on div "№ 366261782 09:39, 12.10.2025 Чехол Aluminium With Magsafe для iPhone 14 Pro Ma…" at bounding box center [356, 190] width 247 height 86
click at [274, 153] on span "366261782" at bounding box center [271, 158] width 48 height 10
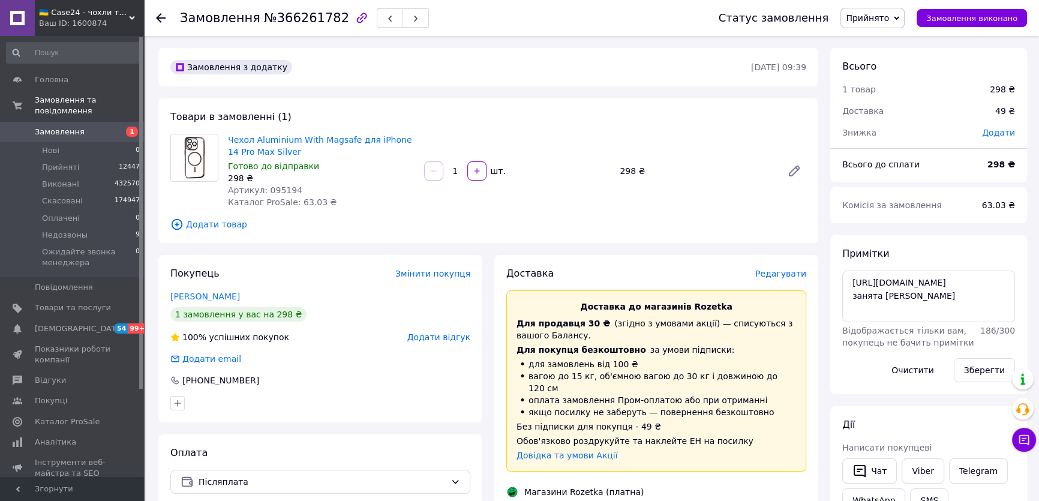
scroll to position [327, 0]
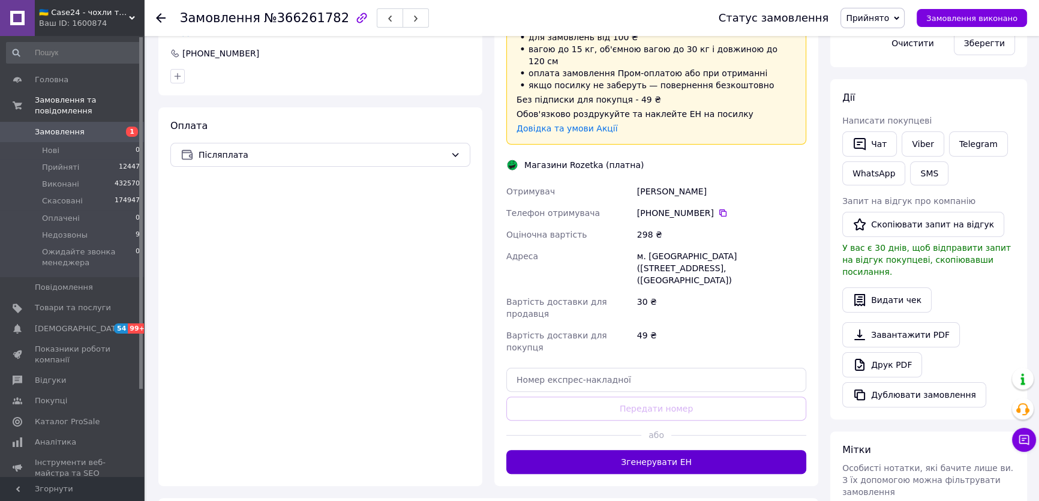
click at [633, 450] on button "Згенерувати ЕН" at bounding box center [656, 462] width 300 height 24
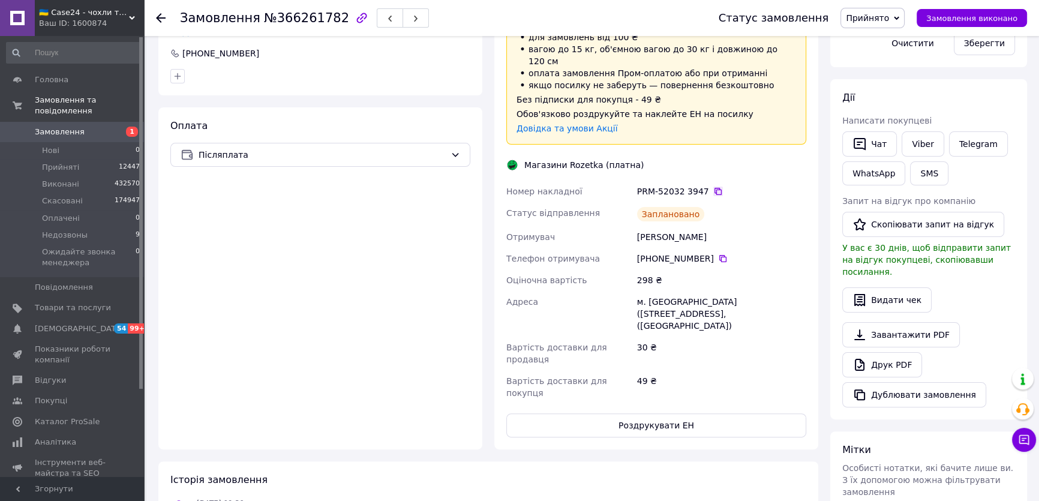
click at [714, 187] on icon at bounding box center [718, 192] width 10 height 10
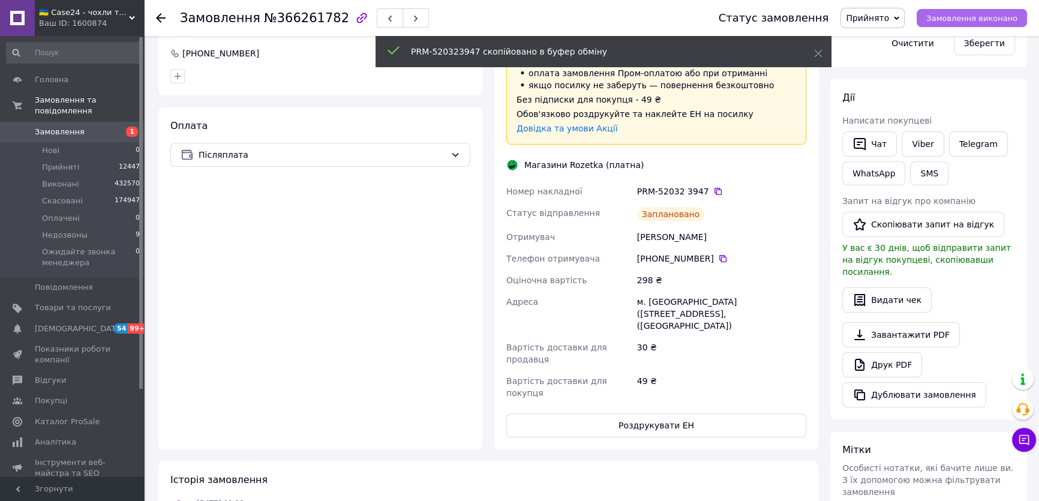
click at [950, 15] on span "Замовлення виконано" at bounding box center [971, 18] width 91 height 9
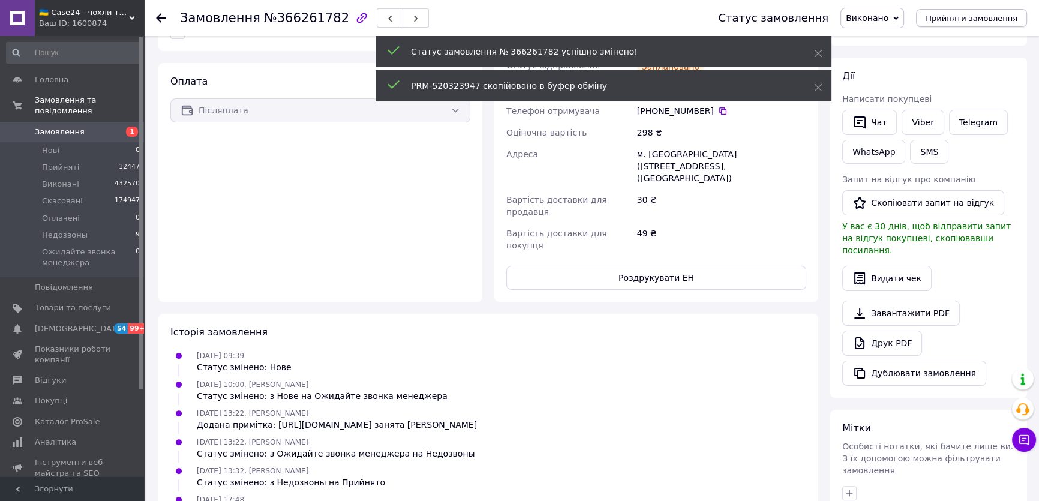
scroll to position [304, 0]
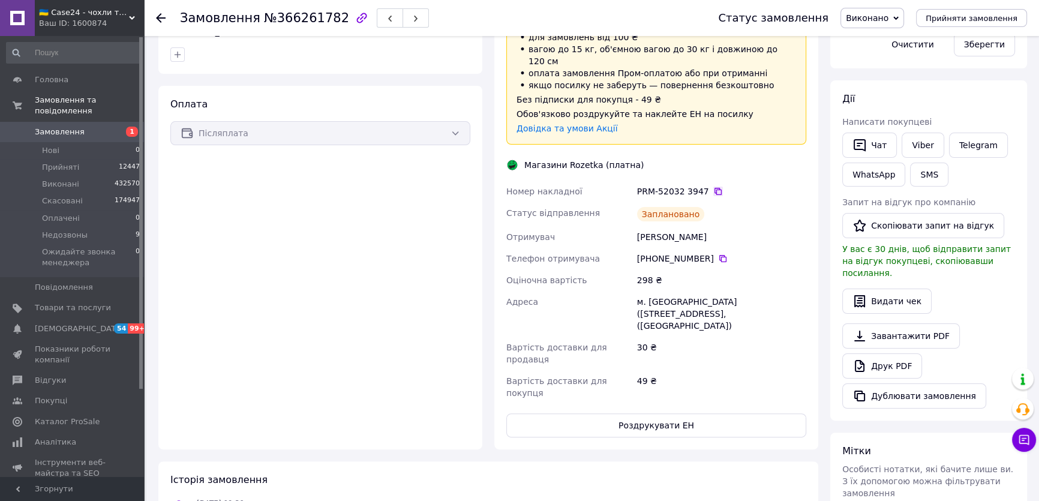
click at [714, 188] on icon at bounding box center [717, 191] width 7 height 7
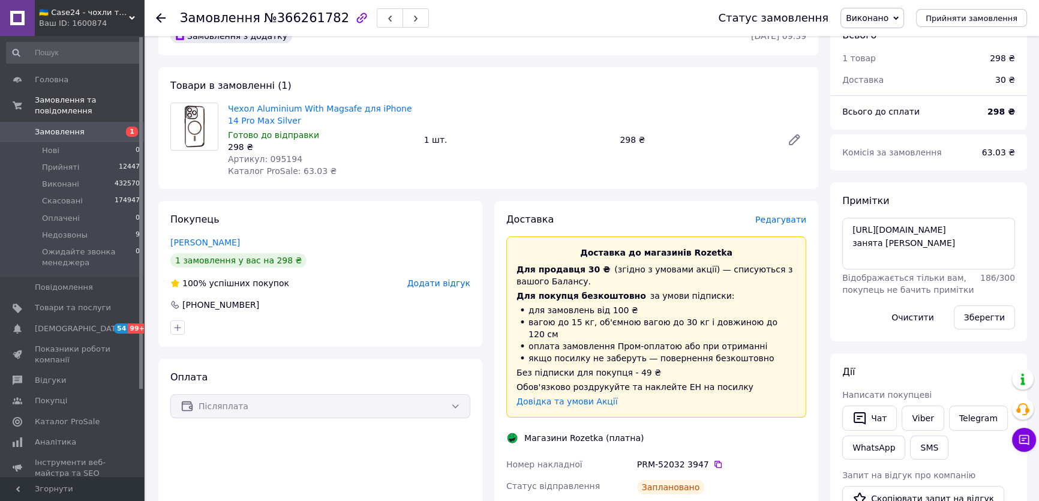
scroll to position [0, 0]
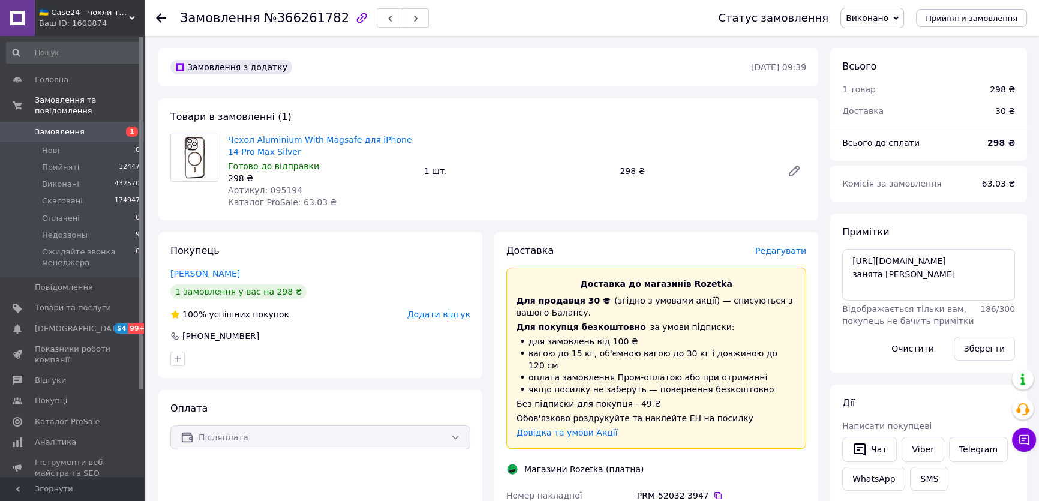
click at [88, 127] on span "Замовлення" at bounding box center [73, 132] width 76 height 11
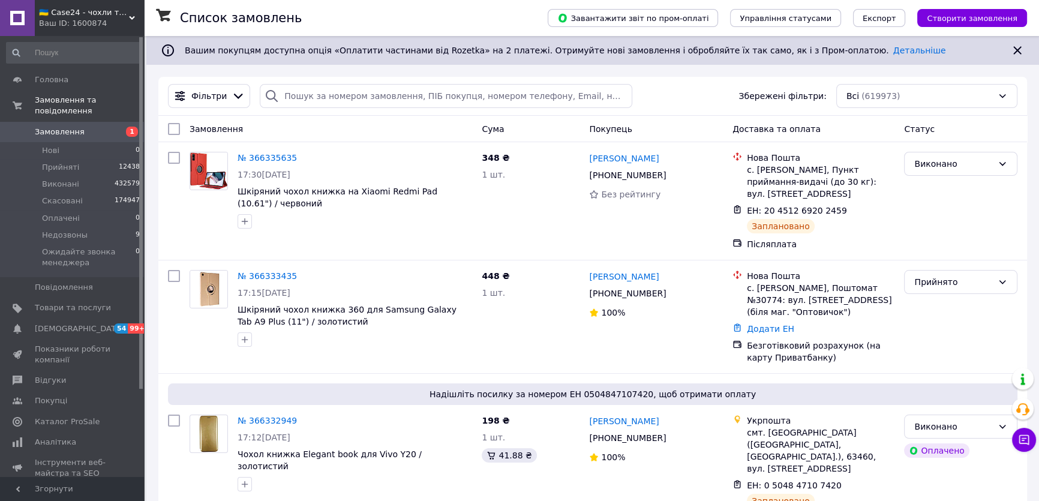
click at [111, 127] on span "1" at bounding box center [127, 132] width 33 height 11
click at [98, 127] on span "Замовлення" at bounding box center [73, 132] width 76 height 11
click at [95, 126] on link "Замовлення 1" at bounding box center [73, 132] width 147 height 20
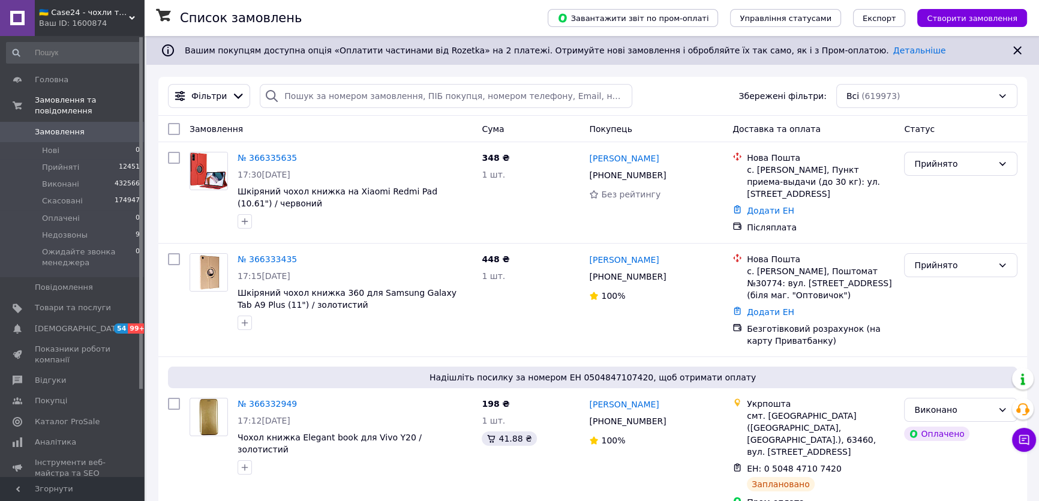
click at [100, 127] on span "Замовлення" at bounding box center [73, 132] width 76 height 11
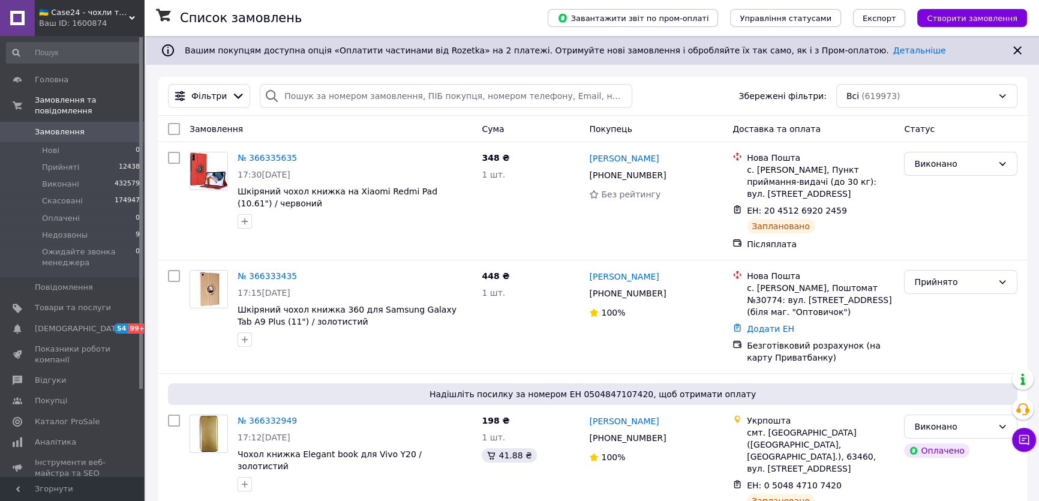
click at [76, 127] on span "Замовлення" at bounding box center [60, 132] width 50 height 11
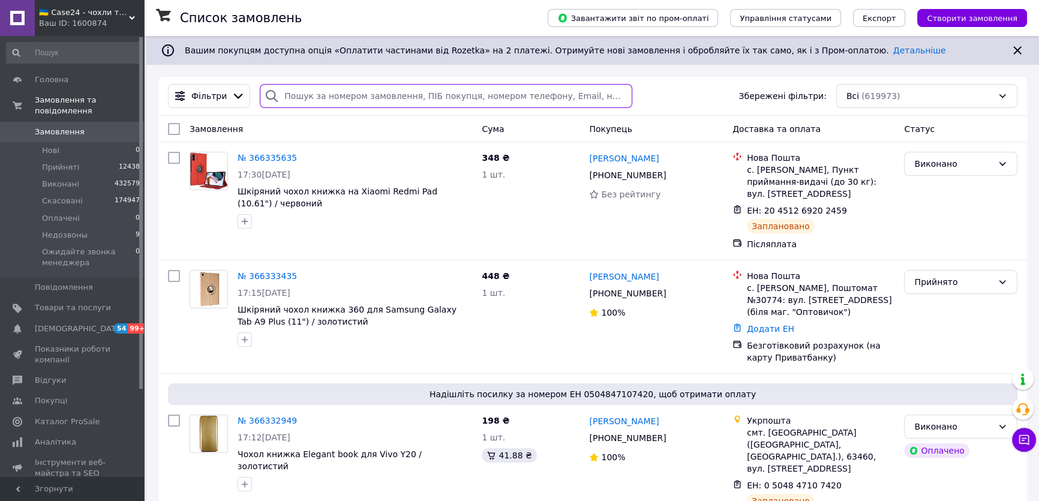
click at [406, 108] on input "search" at bounding box center [446, 96] width 372 height 24
click at [397, 101] on input "search" at bounding box center [446, 96] width 372 height 24
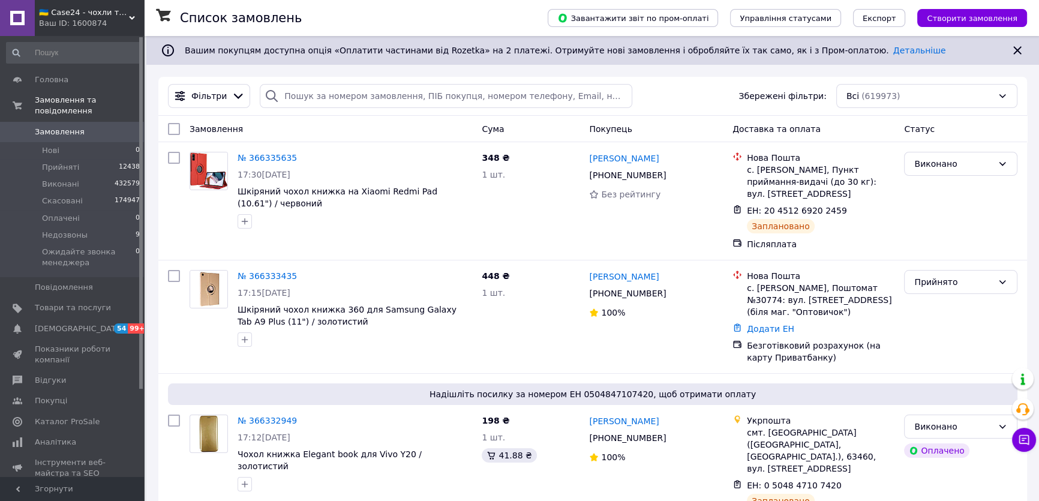
click at [124, 127] on span "0" at bounding box center [127, 132] width 33 height 11
click at [108, 122] on link "Замовлення 0" at bounding box center [73, 132] width 147 height 20
click at [96, 127] on span "Замовлення" at bounding box center [73, 132] width 76 height 11
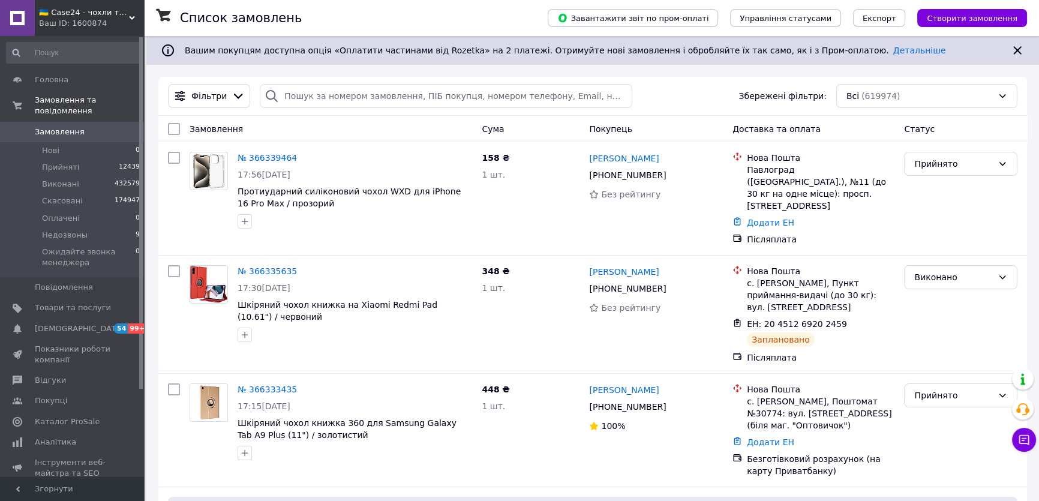
click at [105, 127] on span "Замовлення" at bounding box center [73, 132] width 76 height 11
click at [110, 127] on span "Замовлення" at bounding box center [73, 132] width 76 height 11
click at [119, 127] on span "0" at bounding box center [127, 132] width 33 height 11
click at [97, 127] on span "Замовлення" at bounding box center [73, 132] width 76 height 11
